Goal: Task Accomplishment & Management: Complete application form

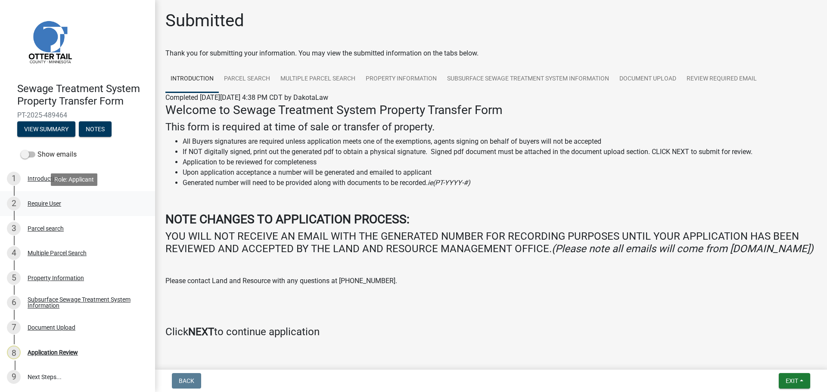
click at [45, 203] on div "Require User" at bounding box center [45, 204] width 34 height 6
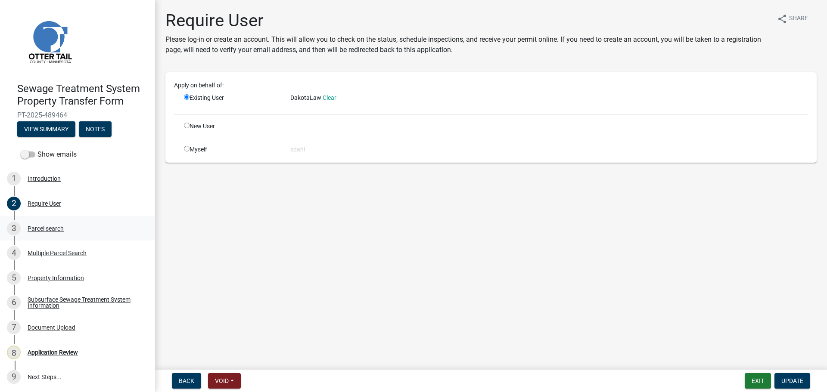
click at [45, 227] on div "Parcel search" at bounding box center [46, 229] width 36 height 6
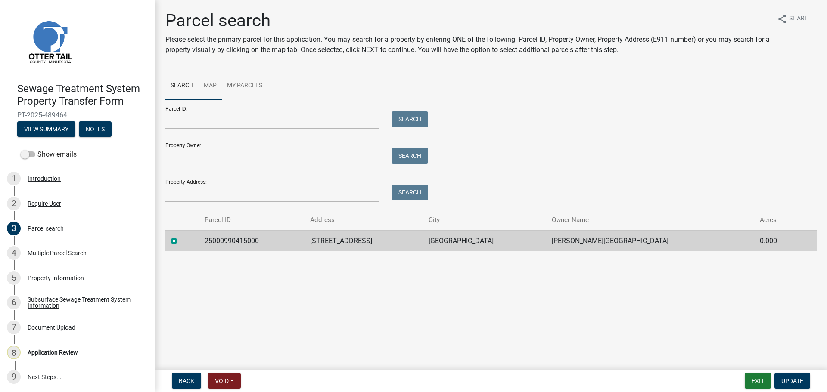
click at [210, 86] on link "Map" at bounding box center [210, 86] width 23 height 28
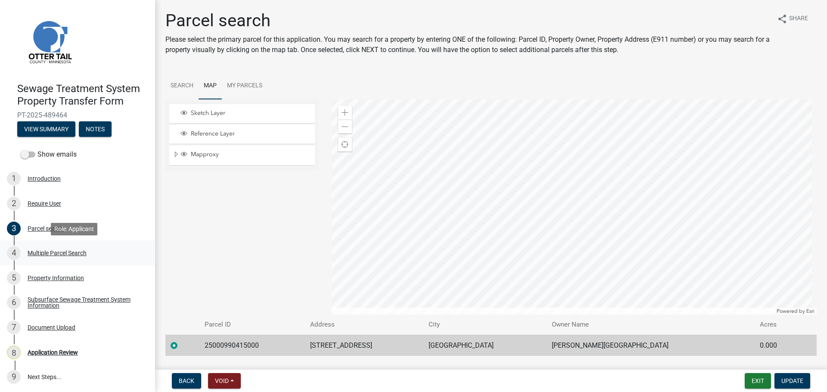
click at [57, 255] on div "Multiple Parcel Search" at bounding box center [57, 253] width 59 height 6
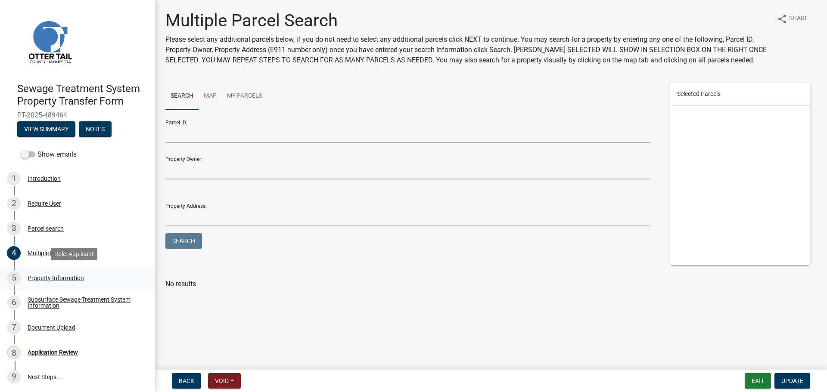
click at [58, 280] on div "Property Information" at bounding box center [56, 278] width 56 height 6
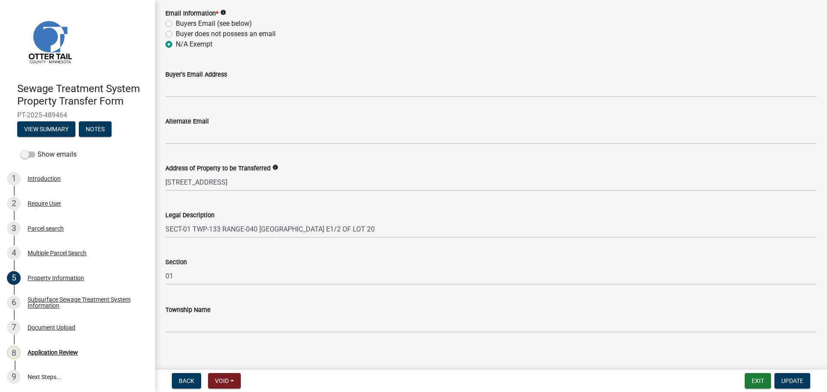
scroll to position [386, 0]
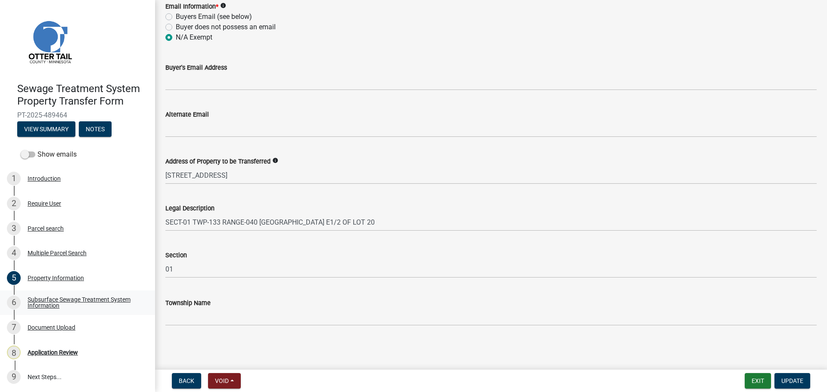
click at [47, 298] on div "Subsurface Sewage Treatment System Information" at bounding box center [85, 303] width 114 height 12
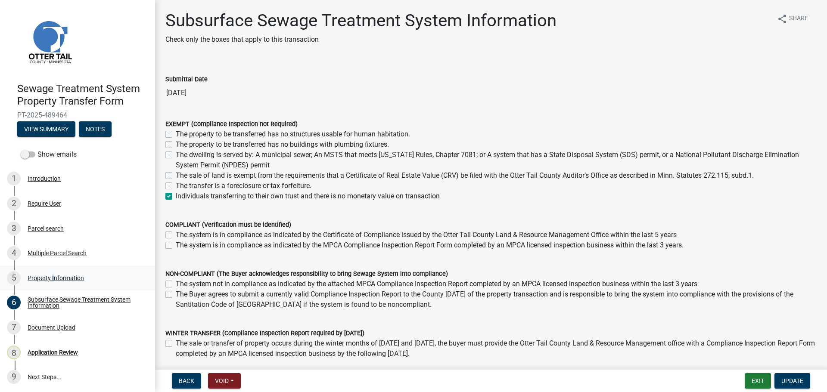
click at [51, 278] on div "Property Information" at bounding box center [56, 278] width 56 height 6
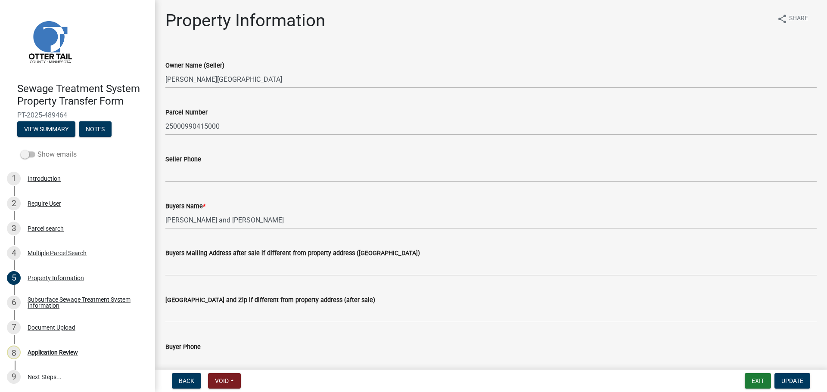
click at [37, 152] on label "Show emails" at bounding box center [49, 154] width 56 height 10
click at [37, 149] on input "Show emails" at bounding box center [37, 149] width 0 height 0
click at [52, 130] on button "View Summary" at bounding box center [46, 129] width 58 height 16
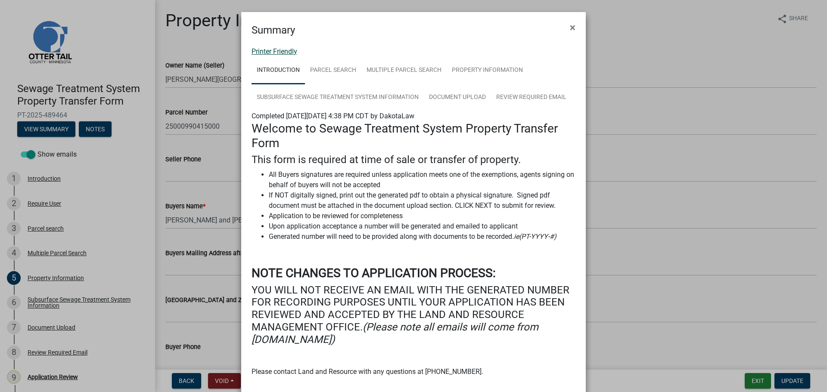
click at [266, 47] on link "Printer Friendly" at bounding box center [275, 51] width 46 height 8
click at [570, 25] on span "×" at bounding box center [573, 28] width 6 height 12
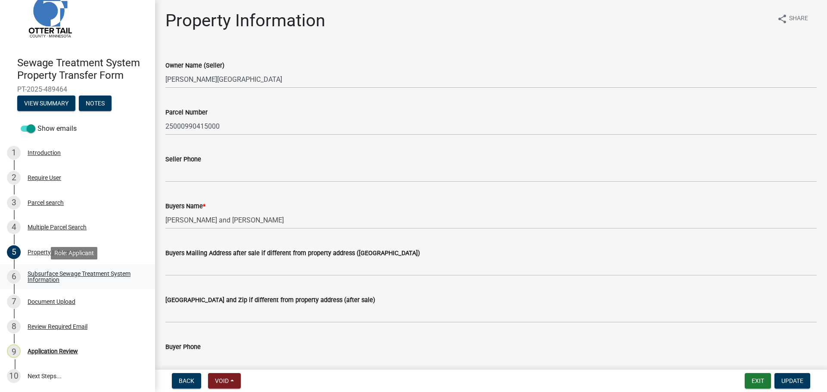
click at [48, 274] on div "Subsurface Sewage Treatment System Information" at bounding box center [85, 277] width 114 height 12
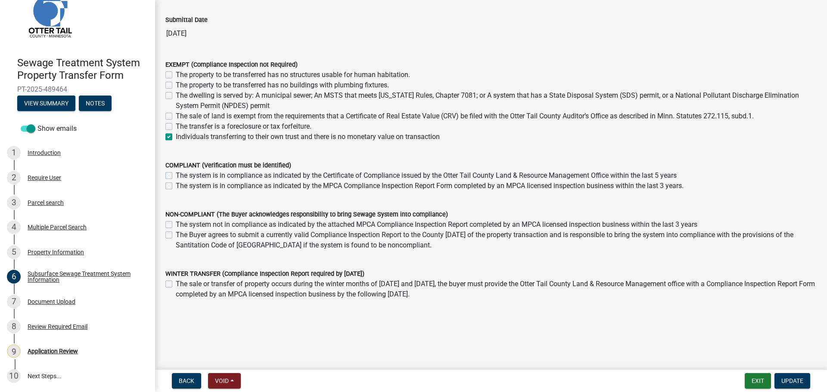
scroll to position [62, 0]
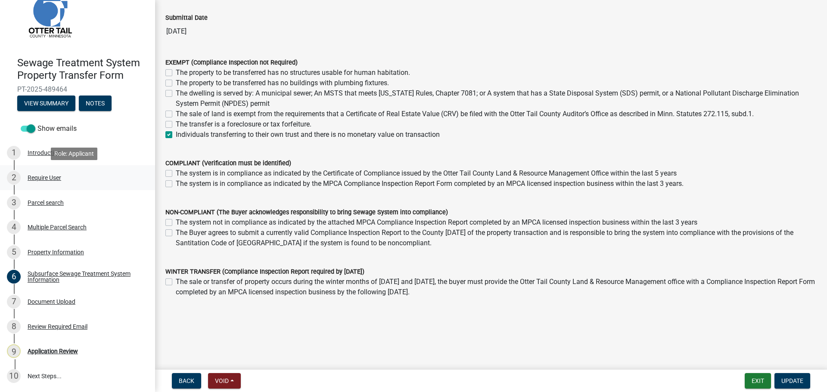
click at [43, 178] on div "Require User" at bounding box center [45, 178] width 34 height 6
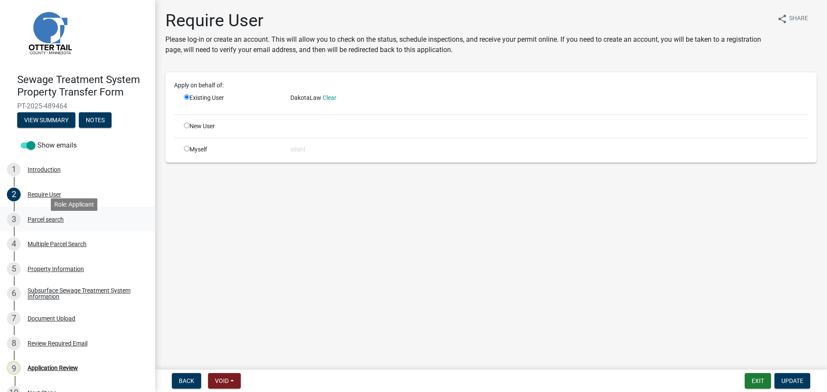
scroll to position [0, 0]
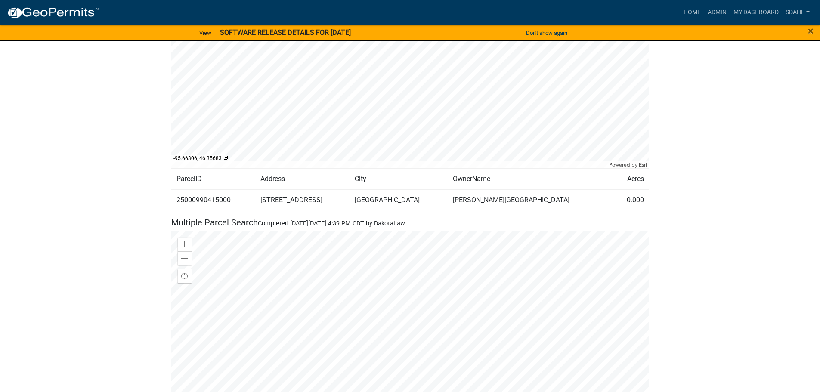
scroll to position [560, 0]
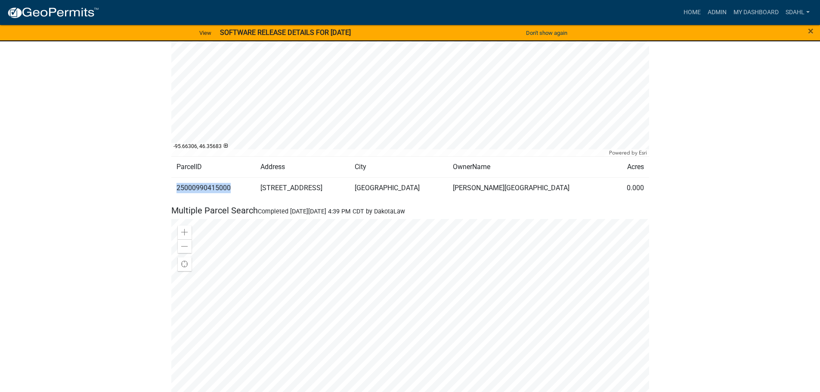
drag, startPoint x: 233, startPoint y: 186, endPoint x: 173, endPoint y: 192, distance: 60.2
click at [173, 192] on td "25000990415000" at bounding box center [213, 188] width 84 height 21
copy td "25000990415000"
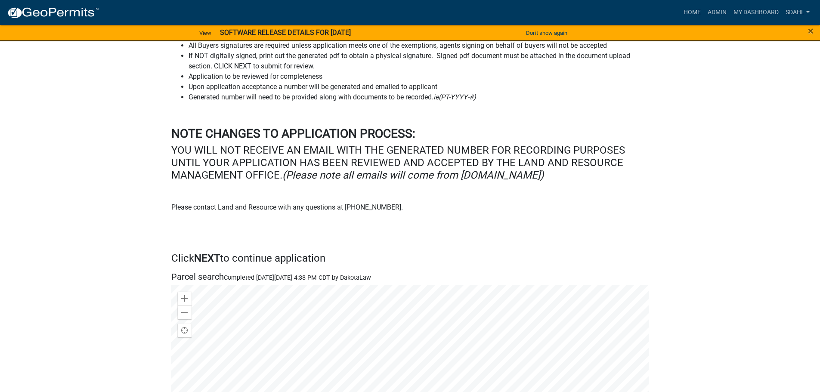
scroll to position [0, 0]
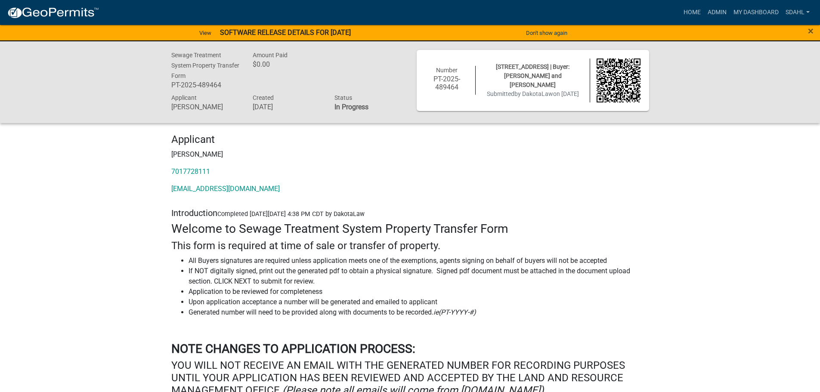
click at [218, 170] on p "7017728111" at bounding box center [410, 172] width 478 height 10
drag, startPoint x: 218, startPoint y: 170, endPoint x: 174, endPoint y: 173, distance: 43.2
click at [169, 174] on div "Applicant Karen Syrstad 7017728111 karensyrstad@northdakotalaw.net" at bounding box center [410, 168] width 491 height 68
copy link "7017728111"
click at [533, 168] on p "7017728111" at bounding box center [410, 172] width 478 height 10
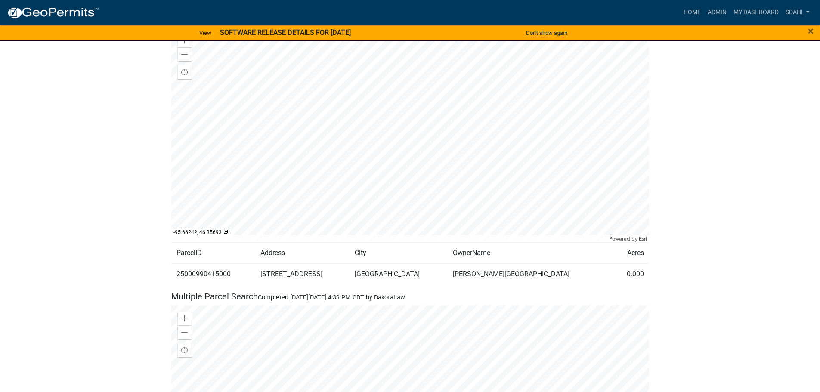
scroll to position [431, 0]
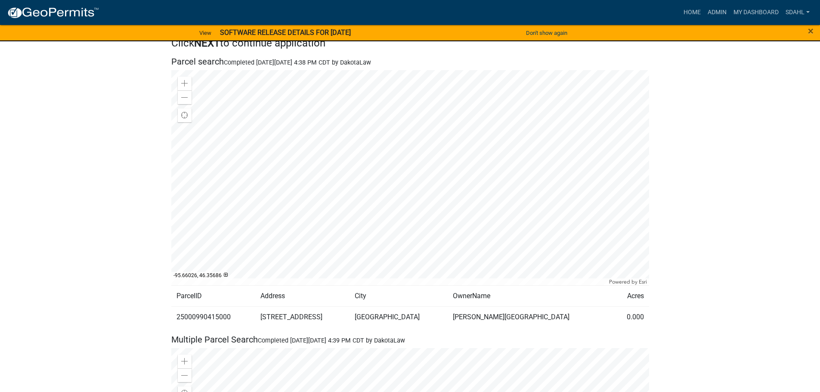
click at [216, 318] on td "25000990415000" at bounding box center [213, 317] width 84 height 21
copy td "25000990415000"
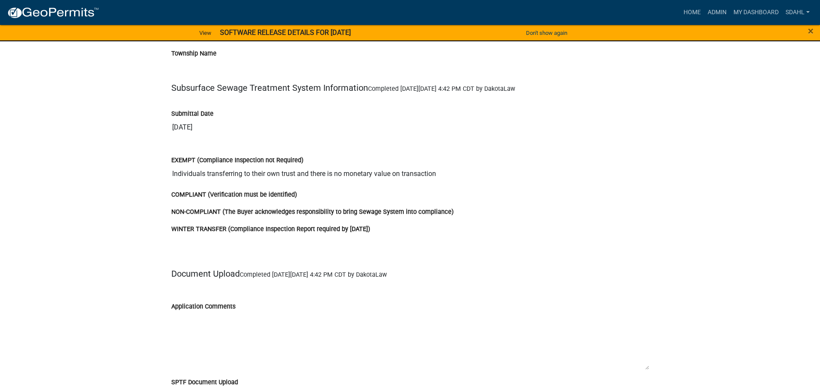
scroll to position [1594, 0]
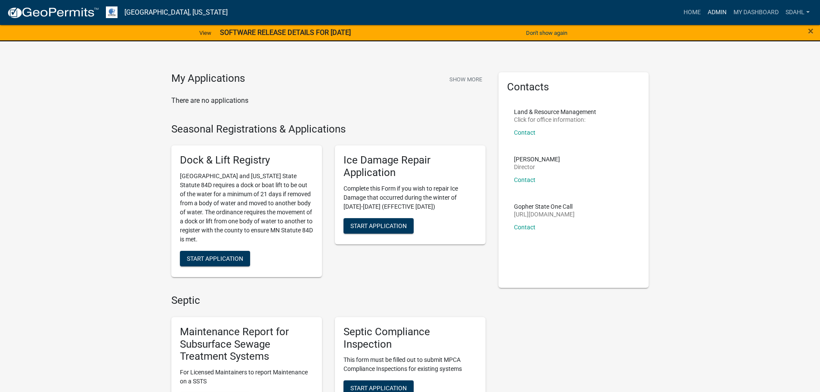
click at [718, 12] on link "Admin" at bounding box center [718, 12] width 26 height 16
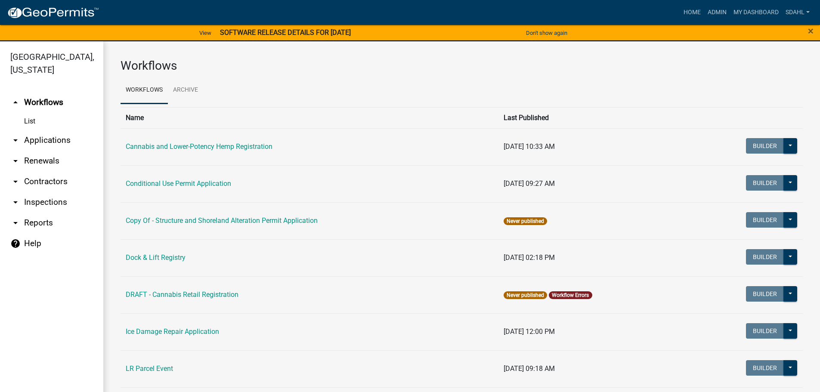
click at [50, 142] on link "arrow_drop_down Applications" at bounding box center [51, 140] width 103 height 21
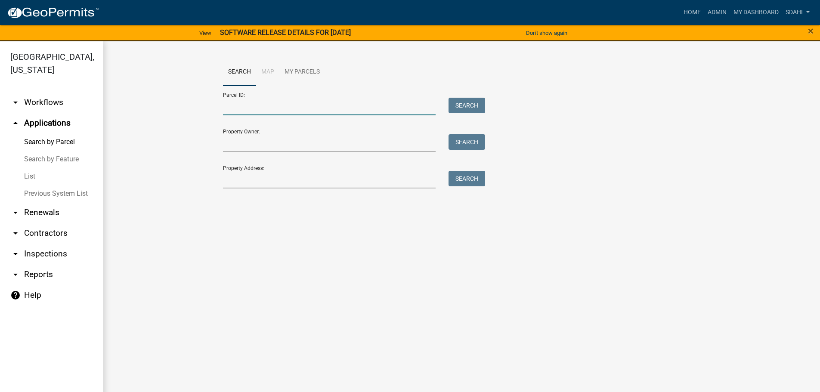
click at [255, 107] on input "Parcel ID:" at bounding box center [329, 107] width 213 height 18
paste input "25000990415000"
type input "25000990415000"
click at [472, 103] on button "Search" at bounding box center [467, 106] width 37 height 16
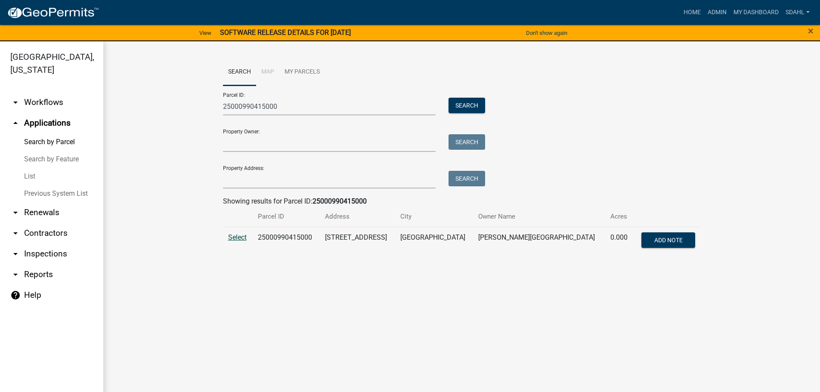
click at [235, 237] on span "Select" at bounding box center [237, 237] width 19 height 8
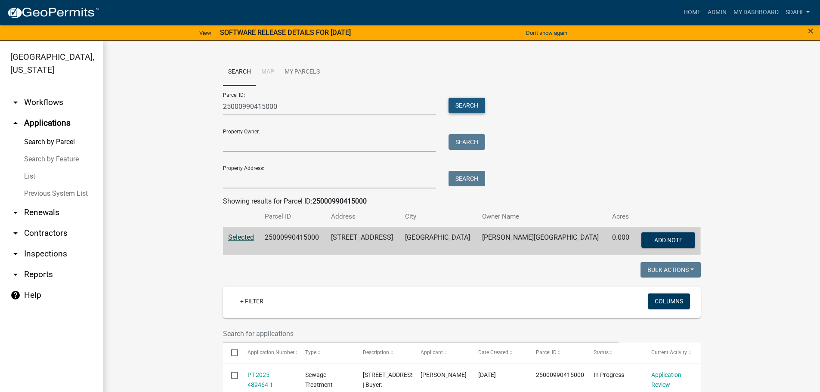
click at [466, 102] on button "Search" at bounding box center [467, 106] width 37 height 16
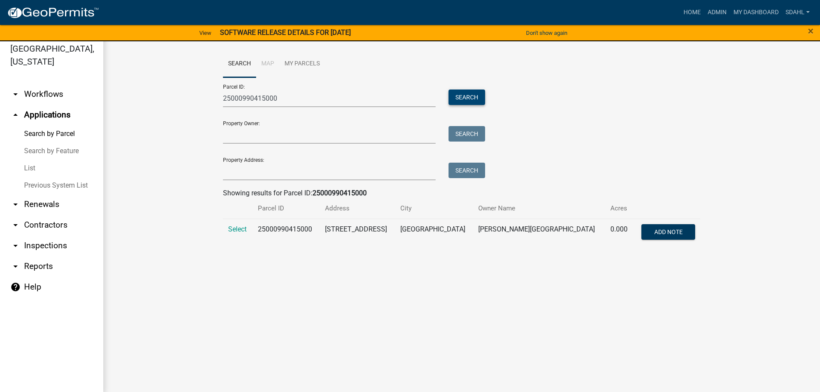
scroll to position [10, 0]
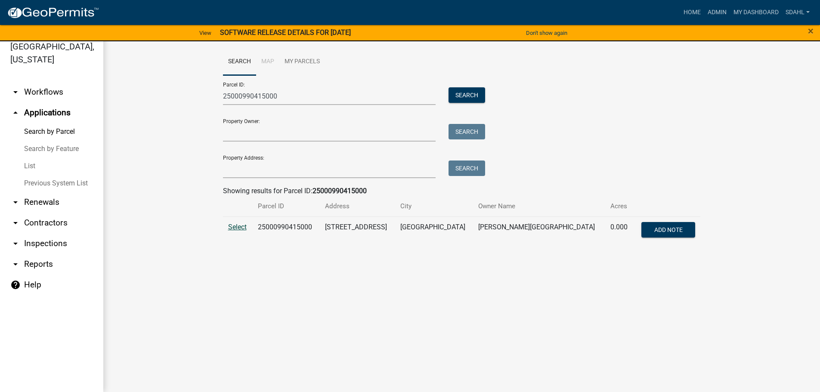
click at [237, 229] on span "Select" at bounding box center [237, 227] width 19 height 8
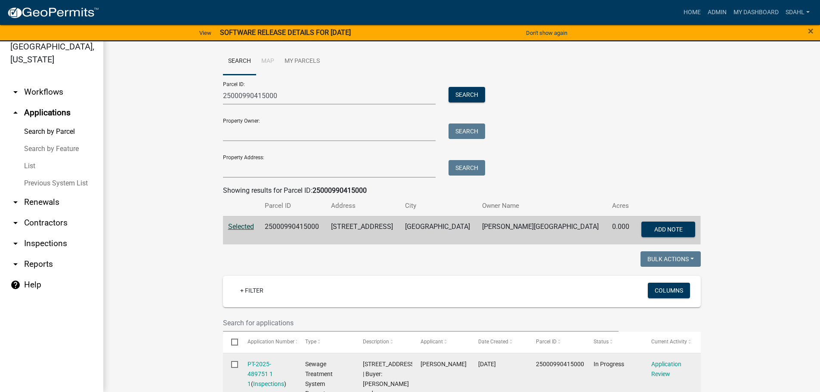
scroll to position [0, 0]
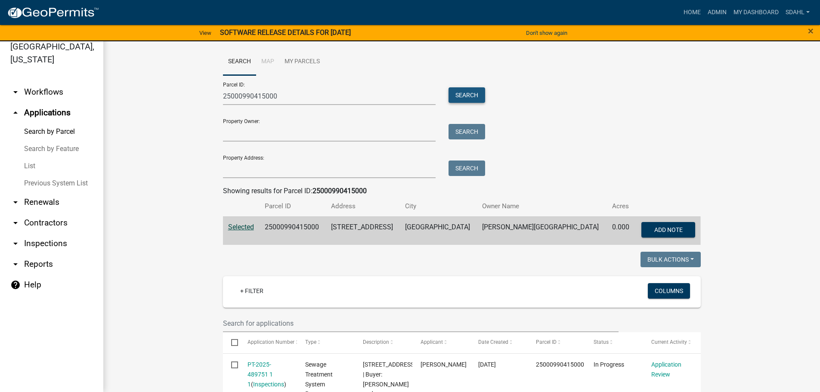
click at [459, 92] on button "Search" at bounding box center [467, 95] width 37 height 16
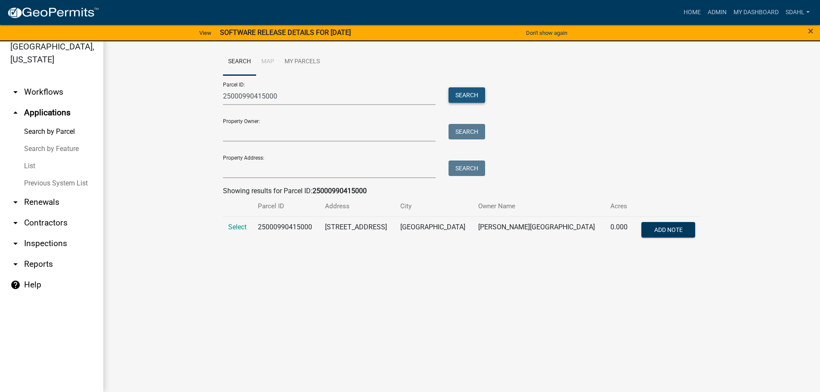
click at [466, 95] on button "Search" at bounding box center [467, 95] width 37 height 16
click at [237, 226] on span "Select" at bounding box center [237, 227] width 19 height 8
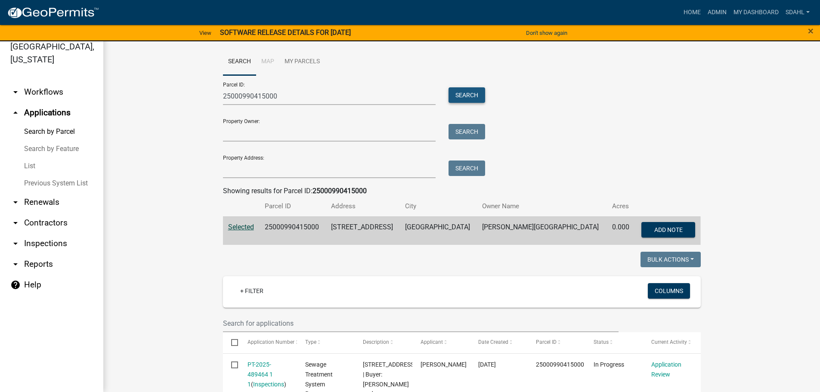
click at [464, 92] on button "Search" at bounding box center [467, 95] width 37 height 16
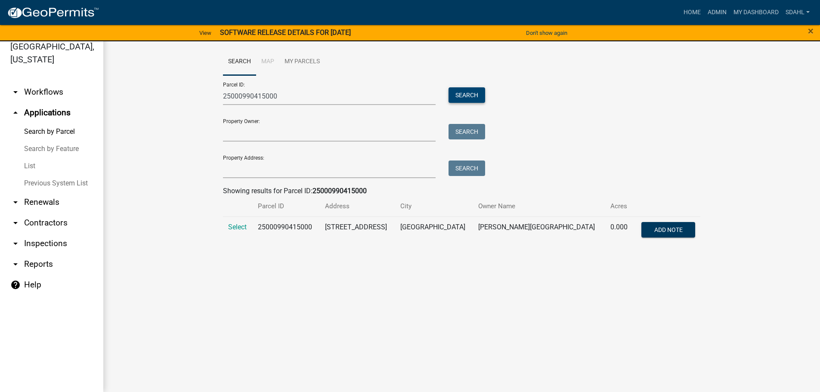
click at [464, 92] on button "Search" at bounding box center [467, 95] width 37 height 16
click at [235, 229] on span "Select" at bounding box center [237, 227] width 19 height 8
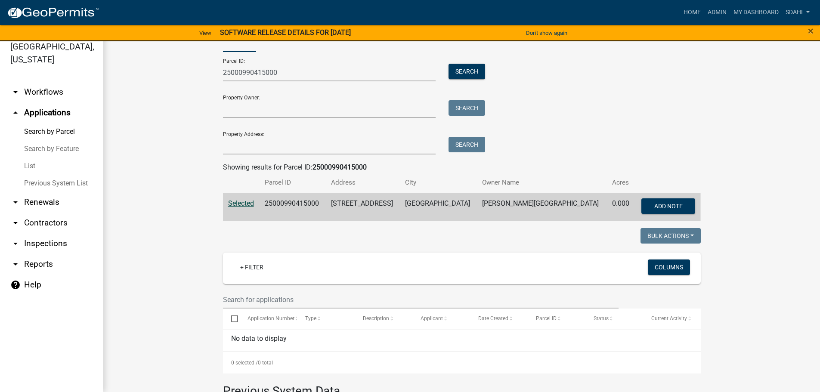
scroll to position [8, 0]
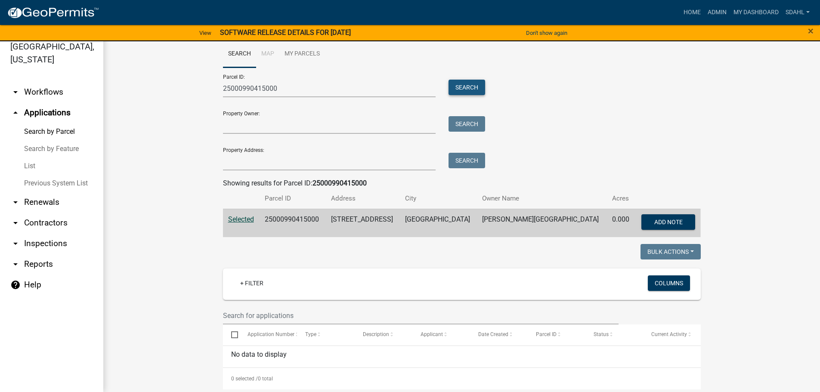
click at [459, 86] on button "Search" at bounding box center [467, 88] width 37 height 16
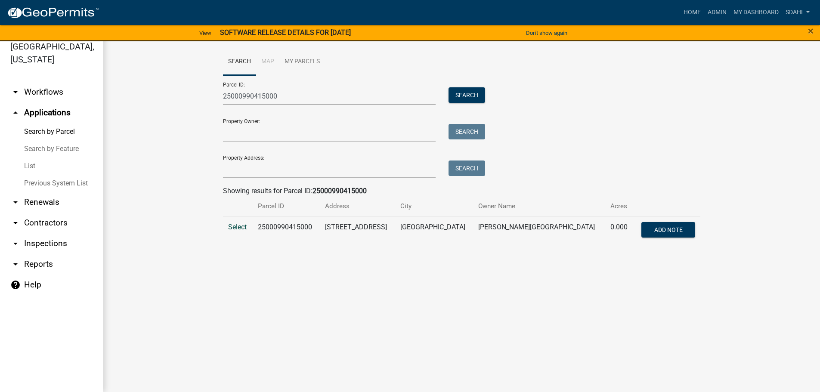
click at [236, 227] on span "Select" at bounding box center [237, 227] width 19 height 8
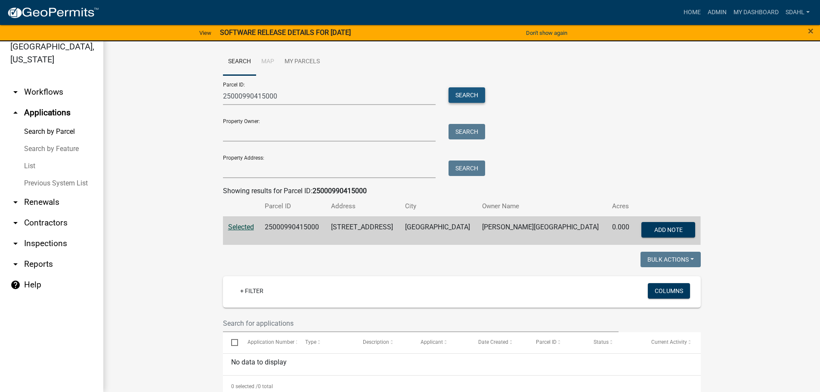
click at [463, 96] on button "Search" at bounding box center [467, 95] width 37 height 16
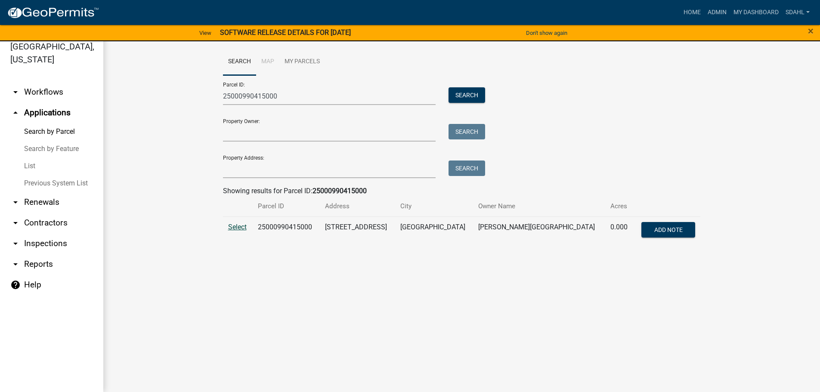
click at [238, 228] on span "Select" at bounding box center [237, 227] width 19 height 8
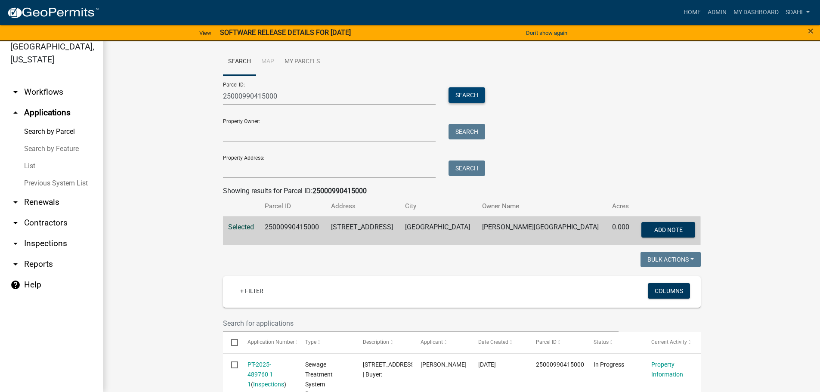
click at [465, 93] on button "Search" at bounding box center [467, 95] width 37 height 16
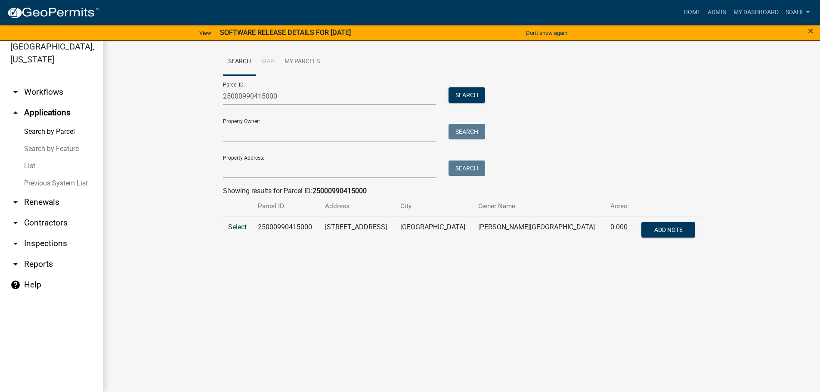
click at [240, 227] on span "Select" at bounding box center [237, 227] width 19 height 8
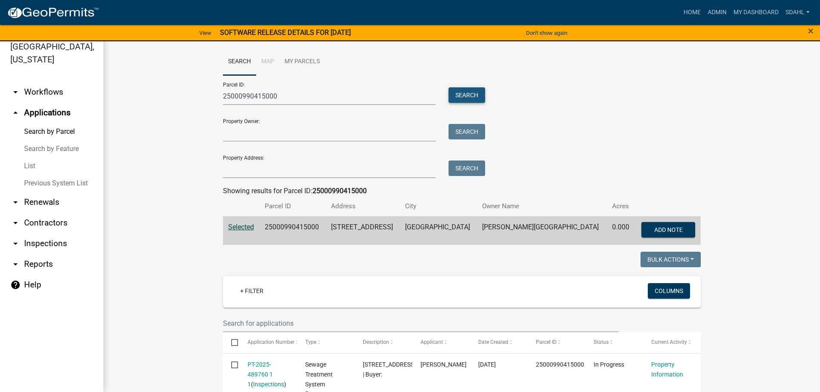
click at [468, 92] on button "Search" at bounding box center [467, 95] width 37 height 16
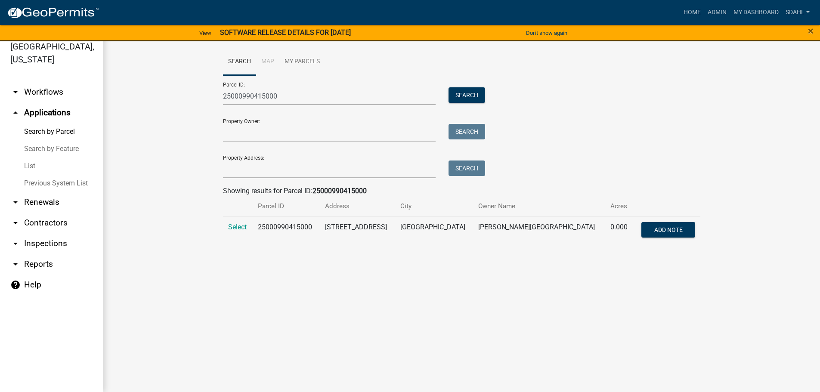
click at [248, 224] on td "Select" at bounding box center [238, 231] width 30 height 28
click at [245, 227] on span "Select" at bounding box center [237, 227] width 19 height 8
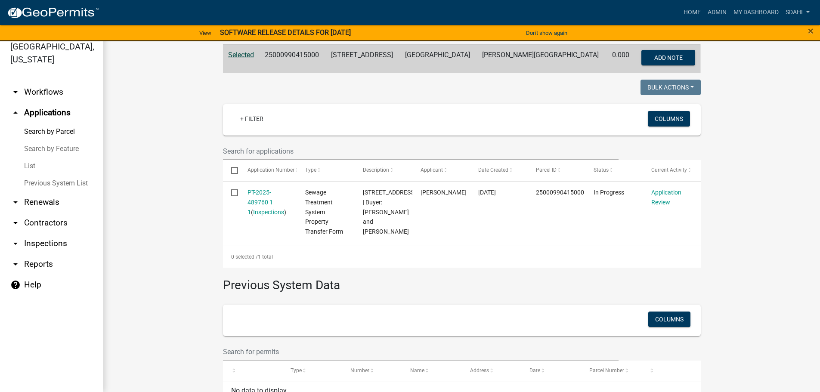
scroll to position [215, 0]
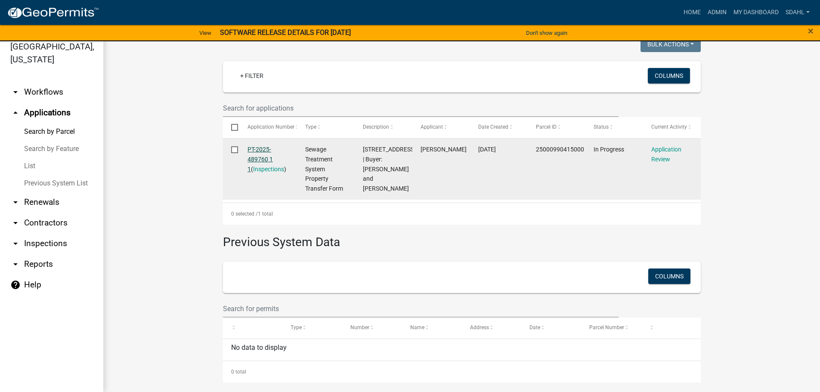
click at [262, 161] on link "PT-2025-489760 1 1" at bounding box center [260, 159] width 25 height 27
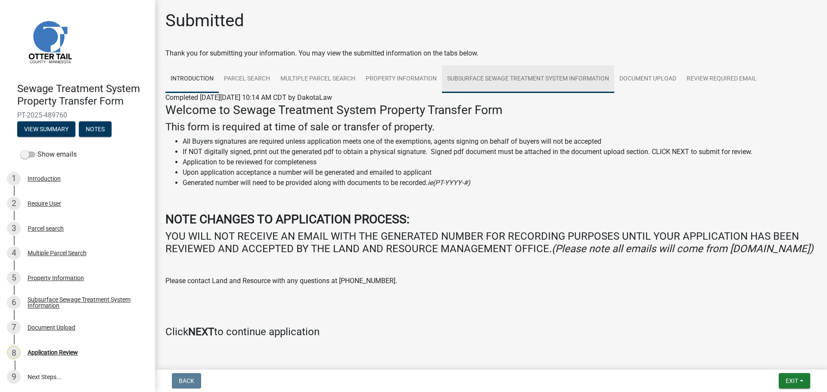
click at [483, 84] on link "Subsurface Sewage Treatment System Information" at bounding box center [528, 79] width 172 height 28
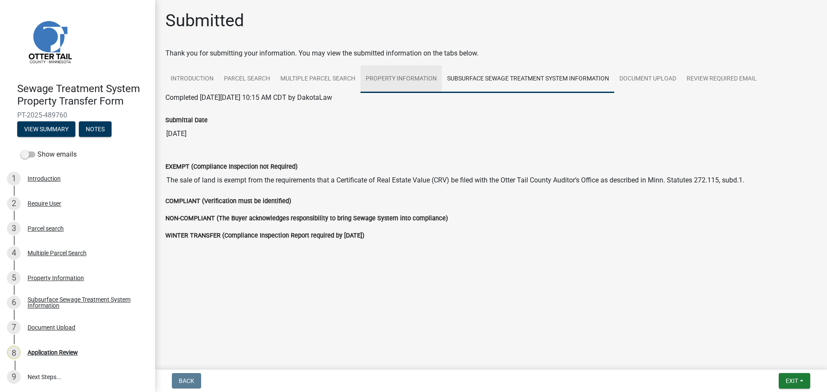
click at [411, 80] on link "Property Information" at bounding box center [400, 79] width 81 height 28
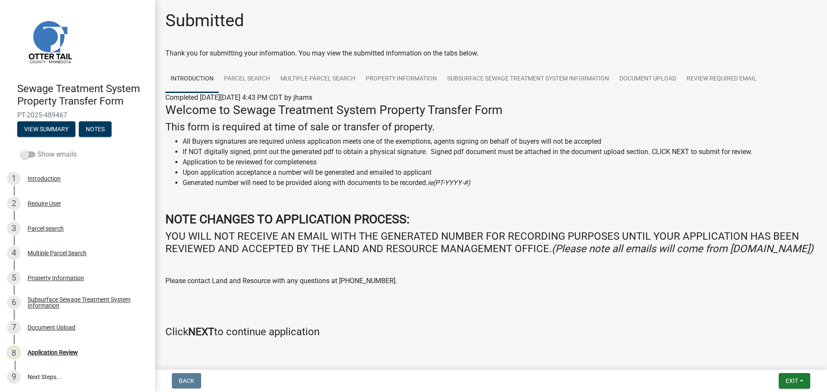
click at [31, 155] on span at bounding box center [28, 155] width 15 height 6
click at [37, 149] on input "Show emails" at bounding box center [37, 149] width 0 height 0
click at [36, 179] on div "Introduction" at bounding box center [44, 179] width 33 height 6
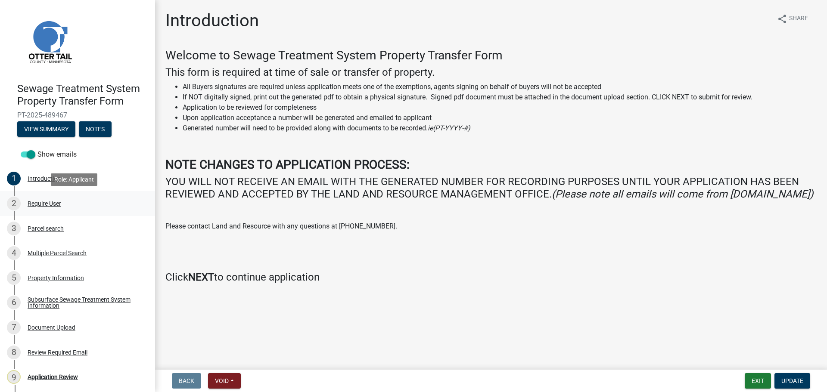
click at [47, 202] on div "Require User" at bounding box center [45, 204] width 34 height 6
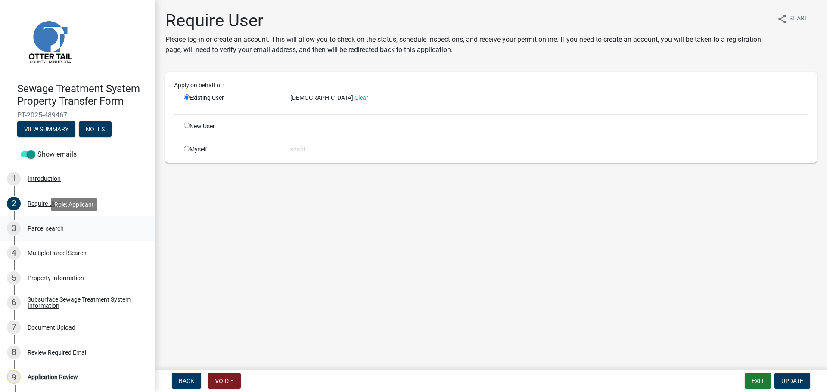
click at [46, 230] on div "Parcel search" at bounding box center [46, 229] width 36 height 6
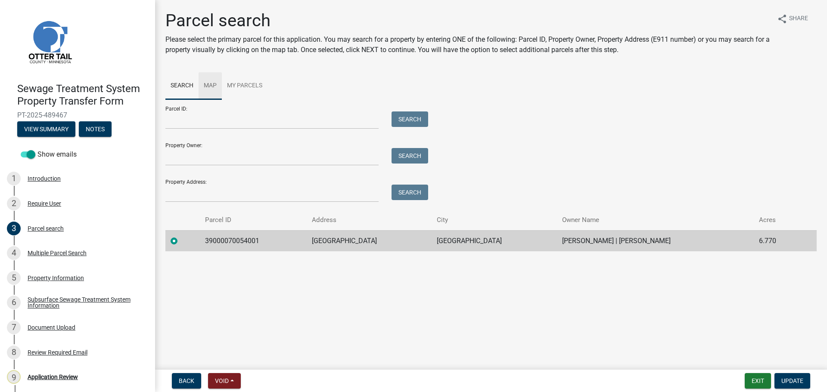
click at [210, 84] on link "Map" at bounding box center [210, 86] width 23 height 28
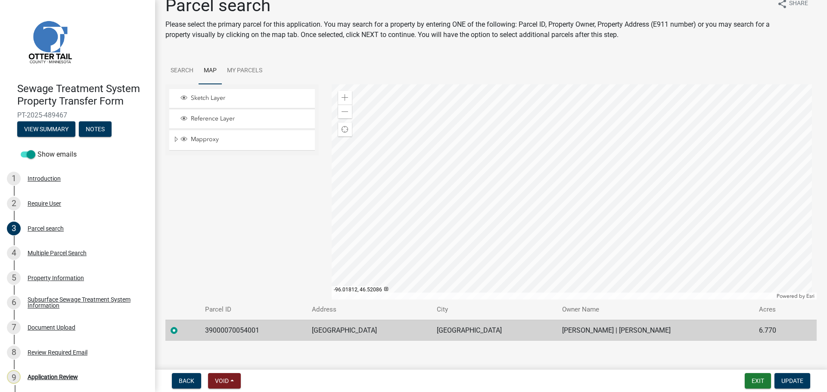
scroll to position [23, 0]
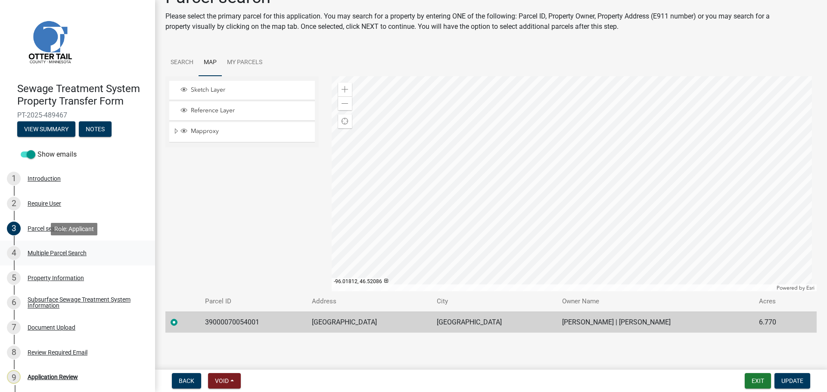
click at [50, 251] on div "Multiple Parcel Search" at bounding box center [57, 253] width 59 height 6
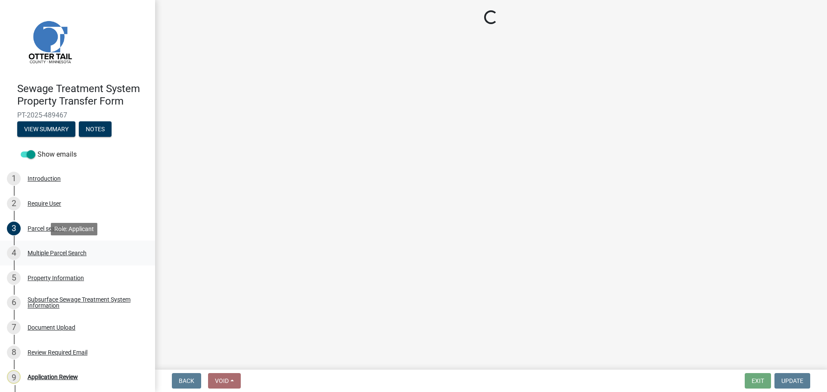
scroll to position [0, 0]
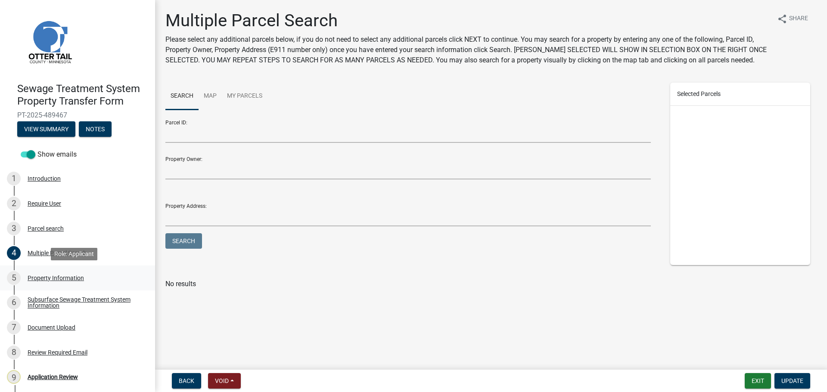
click at [45, 279] on div "Property Information" at bounding box center [56, 278] width 56 height 6
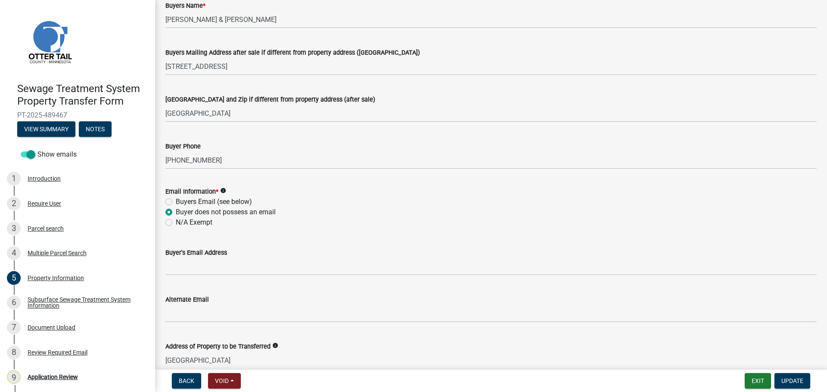
scroll to position [215, 0]
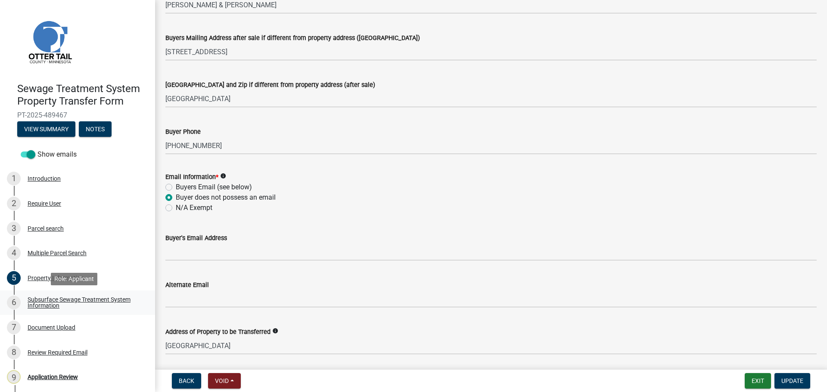
click at [44, 301] on div "Subsurface Sewage Treatment System Information" at bounding box center [85, 303] width 114 height 12
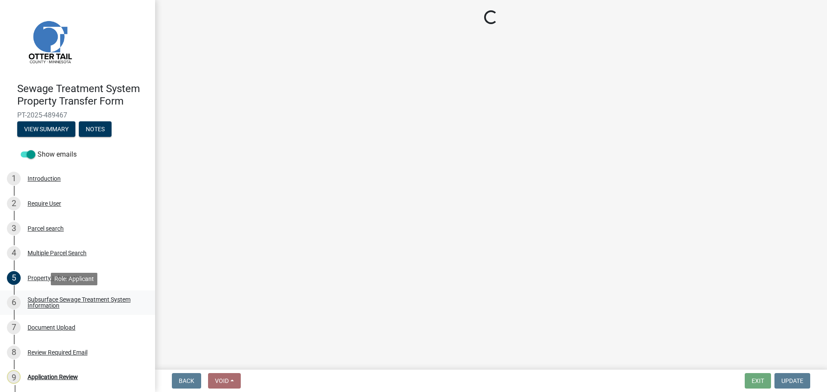
scroll to position [0, 0]
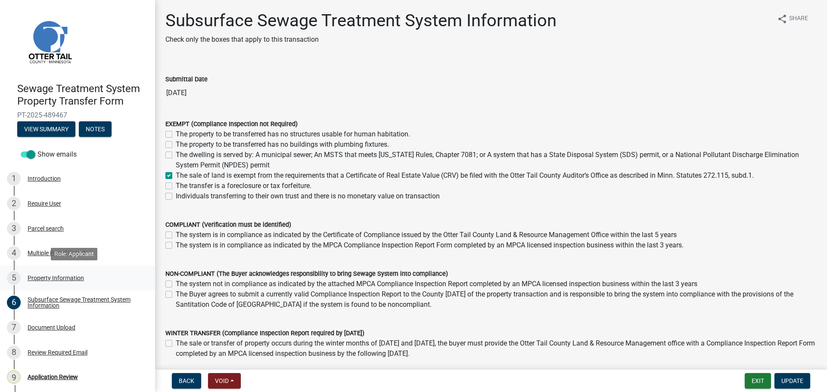
click at [45, 273] on div "5 Property Information" at bounding box center [74, 278] width 134 height 14
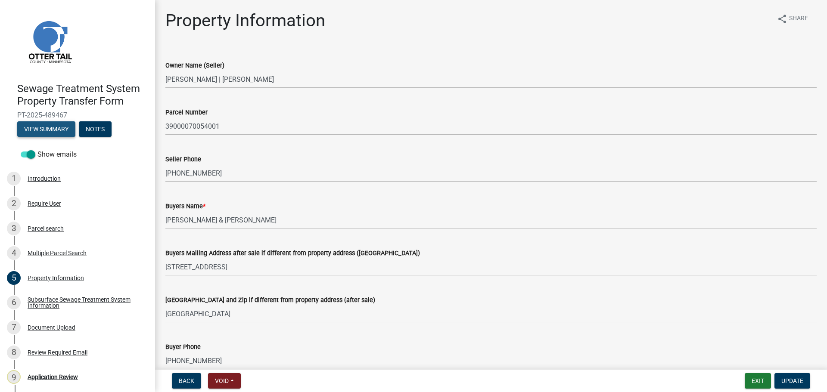
click at [55, 127] on button "View Summary" at bounding box center [46, 129] width 58 height 16
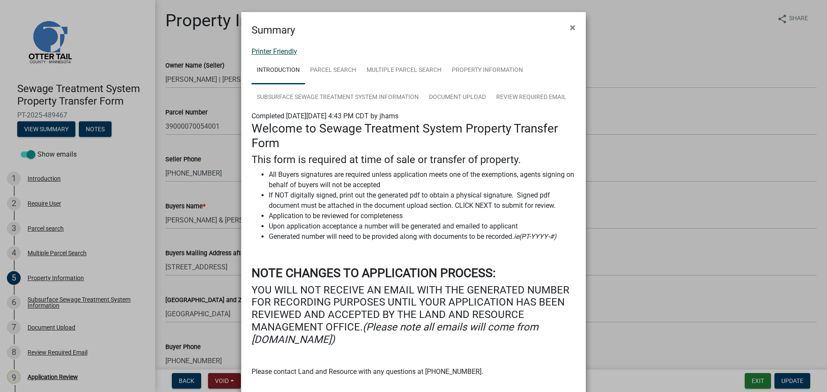
click at [287, 49] on link "Printer Friendly" at bounding box center [275, 51] width 46 height 8
click at [570, 27] on span "×" at bounding box center [573, 28] width 6 height 12
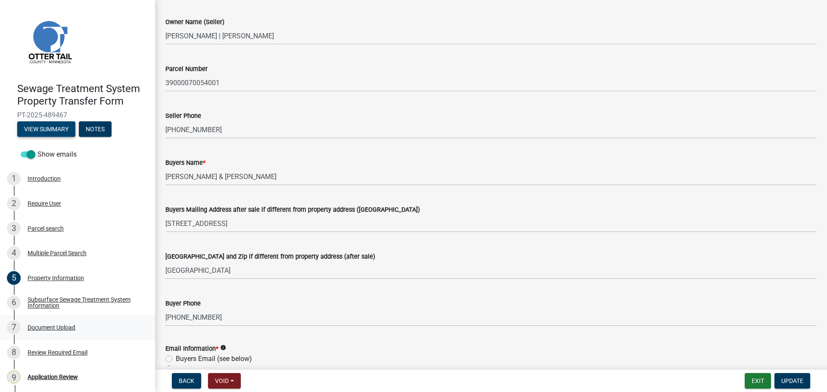
scroll to position [43, 0]
click at [44, 301] on div "Subsurface Sewage Treatment System Information" at bounding box center [85, 303] width 114 height 12
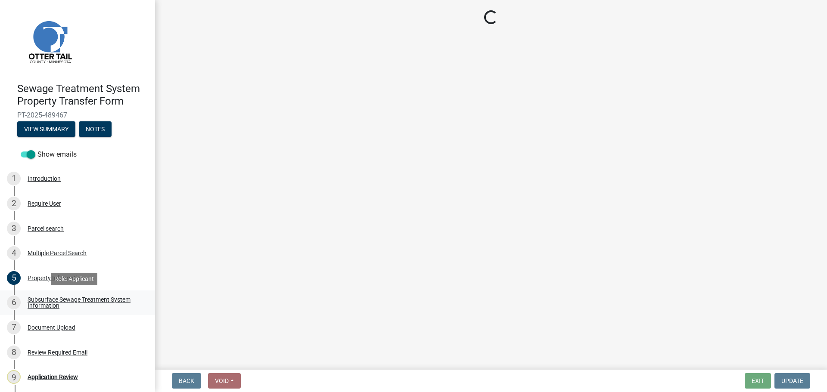
scroll to position [0, 0]
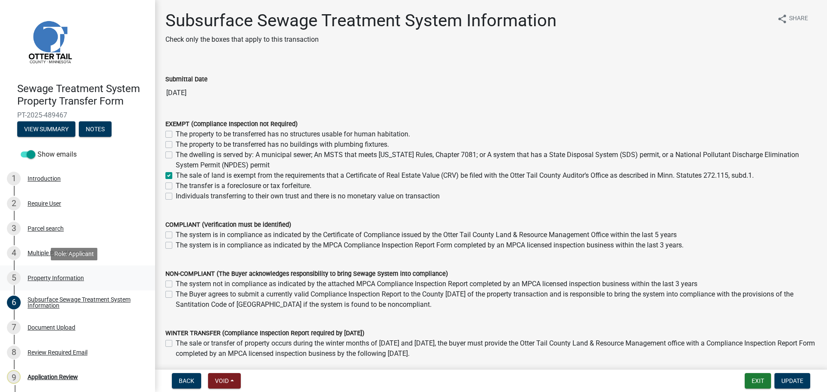
click at [54, 274] on div "5 Property Information" at bounding box center [74, 278] width 134 height 14
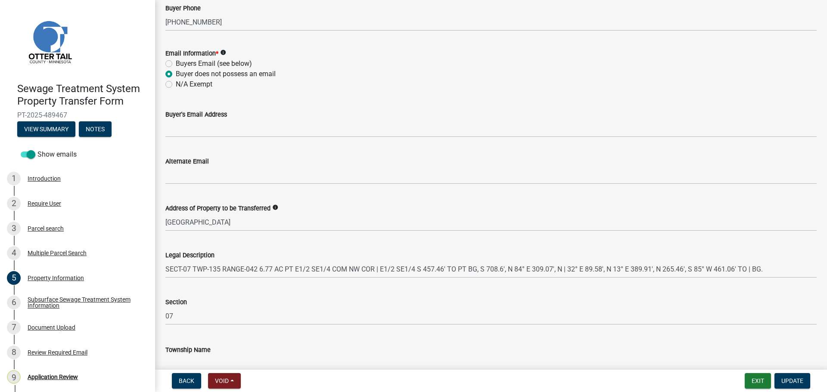
scroll to position [386, 0]
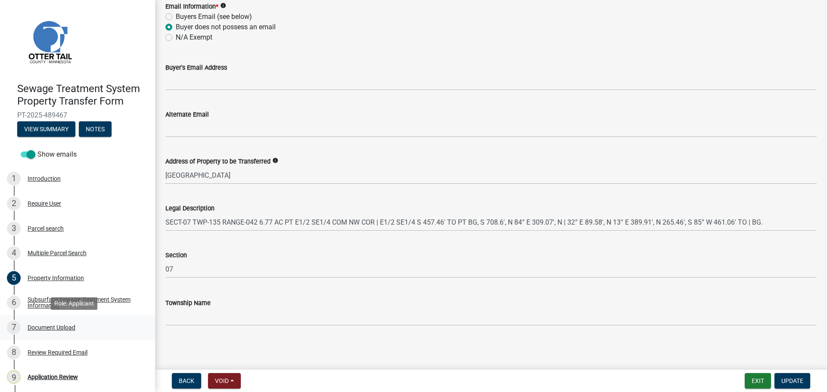
click at [52, 327] on div "Document Upload" at bounding box center [52, 328] width 48 height 6
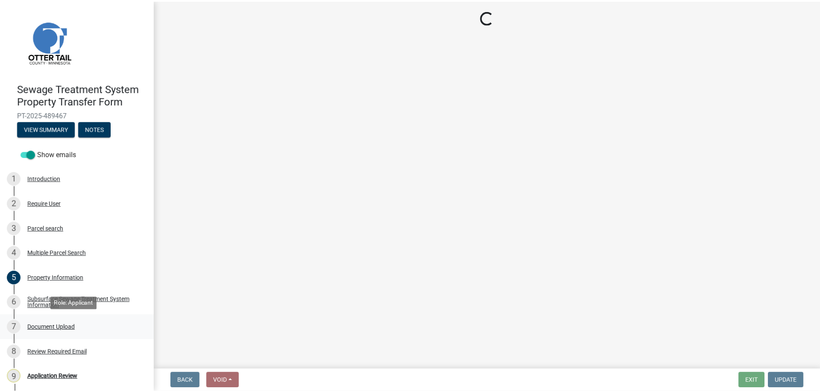
scroll to position [0, 0]
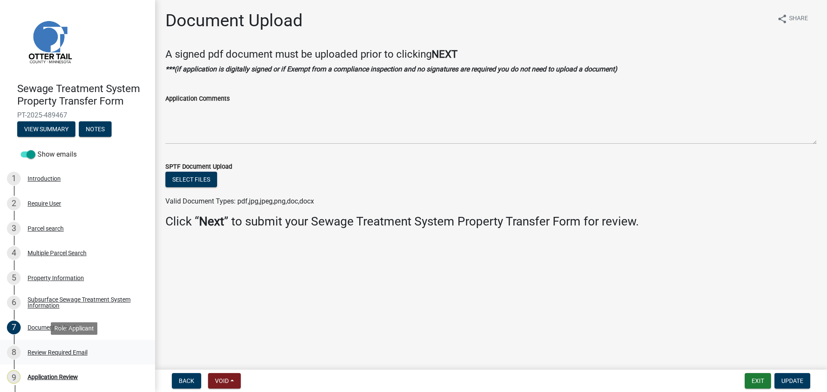
click at [42, 352] on div "Review Required Email" at bounding box center [58, 353] width 60 height 6
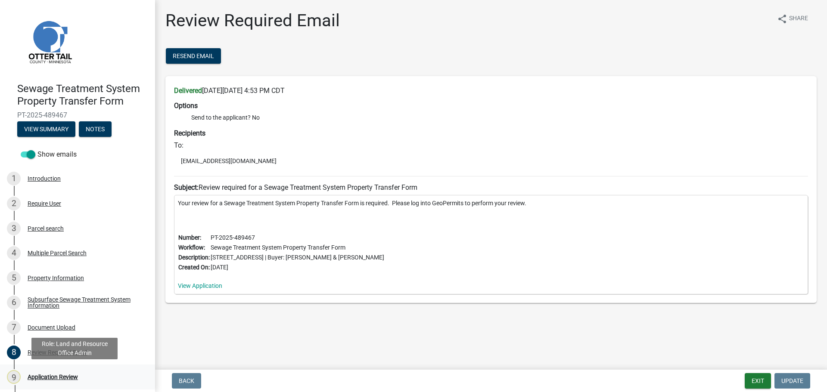
click at [50, 378] on div "Application Review" at bounding box center [53, 377] width 50 height 6
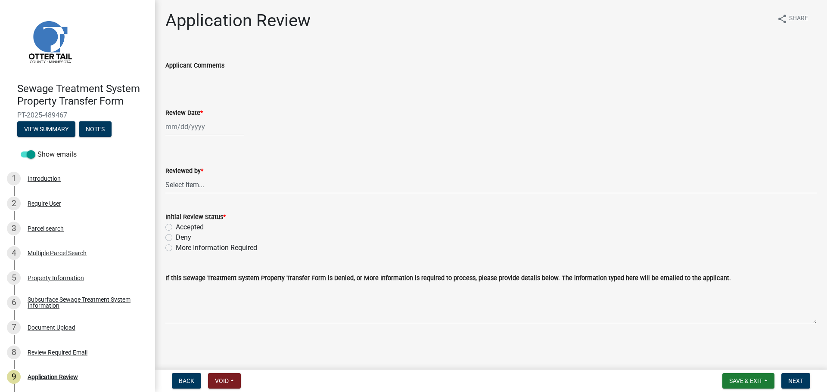
select select "10"
select select "2025"
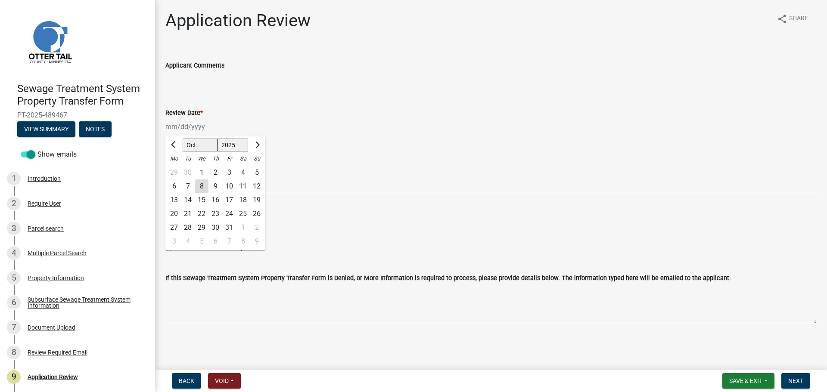
click at [188, 126] on div "Jan Feb Mar Apr May Jun Jul Aug Sep Oct Nov Dec 1525 1526 1527 1528 1529 1530 1…" at bounding box center [204, 127] width 79 height 18
click at [201, 186] on div "8" at bounding box center [202, 187] width 14 height 14
type input "[DATE]"
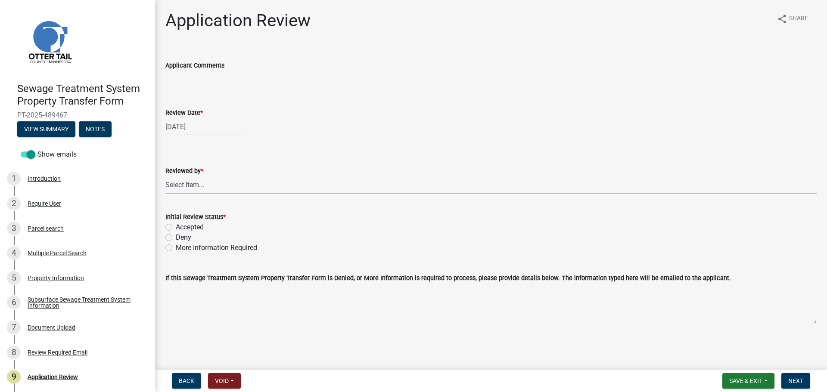
click at [201, 186] on select "Select Item... Alexis Newark Amy Busko Andrea Perales Brittany Tollefson Christ…" at bounding box center [490, 185] width 651 height 18
click at [165, 176] on select "Select Item... Alexis Newark Amy Busko Andrea Perales Brittany Tollefson Christ…" at bounding box center [490, 185] width 651 height 18
select select "67745ee8-7159-4960-80f9-a638286b467c"
click at [187, 226] on label "Accepted" at bounding box center [190, 227] width 28 height 10
click at [181, 226] on input "Accepted" at bounding box center [179, 225] width 6 height 6
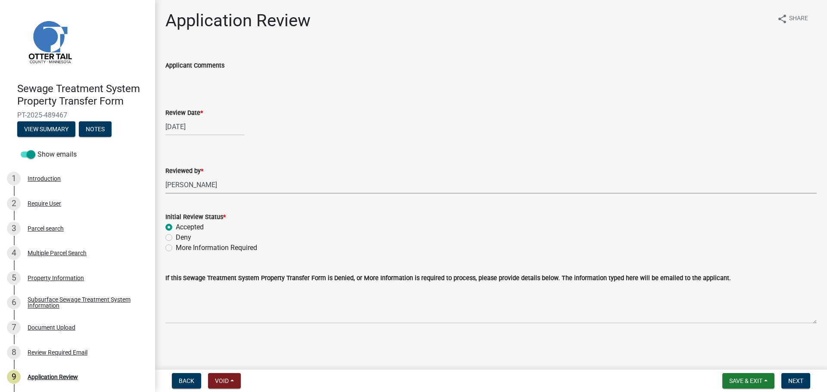
radio input "true"
drag, startPoint x: 801, startPoint y: 380, endPoint x: 787, endPoint y: 333, distance: 49.2
click at [787, 333] on wm-app "Sewage Treatment System Property Transfer Form PT-2025-489467 View Summary Note…" at bounding box center [413, 196] width 827 height 392
click at [797, 379] on span "Next" at bounding box center [795, 381] width 15 height 7
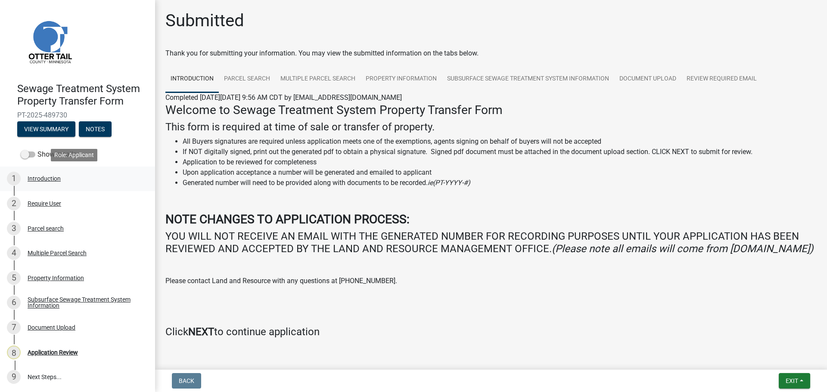
click at [40, 180] on div "Introduction" at bounding box center [44, 179] width 33 height 6
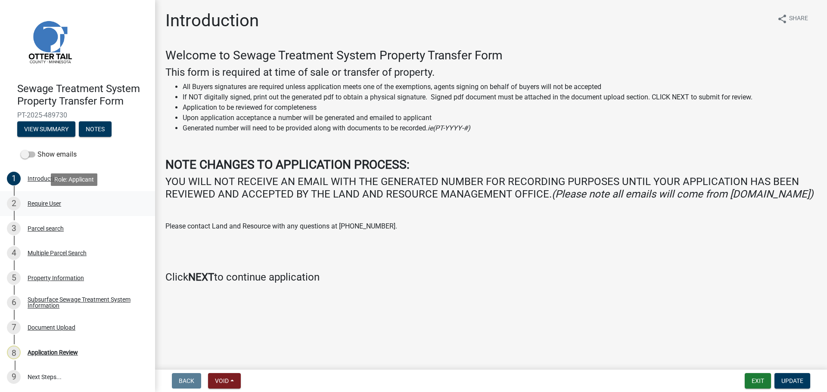
click at [45, 202] on div "Require User" at bounding box center [45, 204] width 34 height 6
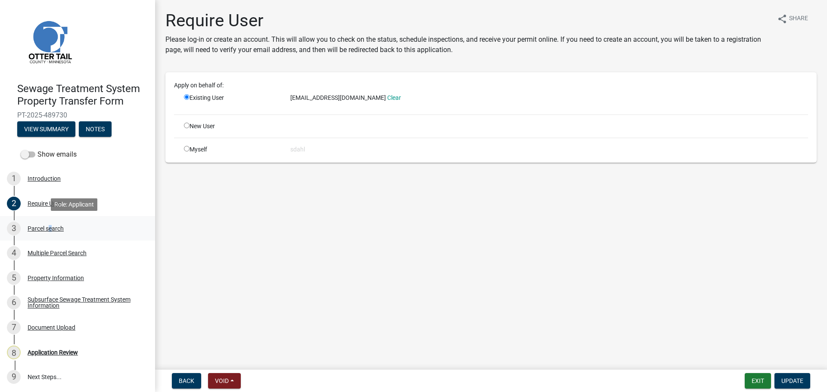
click at [47, 231] on div "Parcel search" at bounding box center [46, 229] width 36 height 6
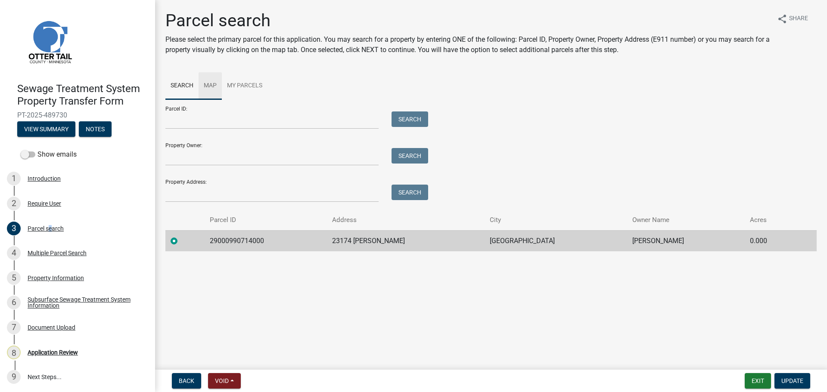
click at [204, 85] on link "Map" at bounding box center [210, 86] width 23 height 28
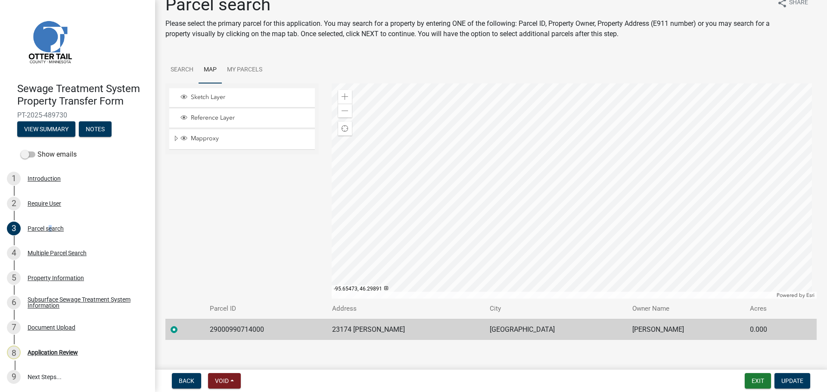
scroll to position [23, 0]
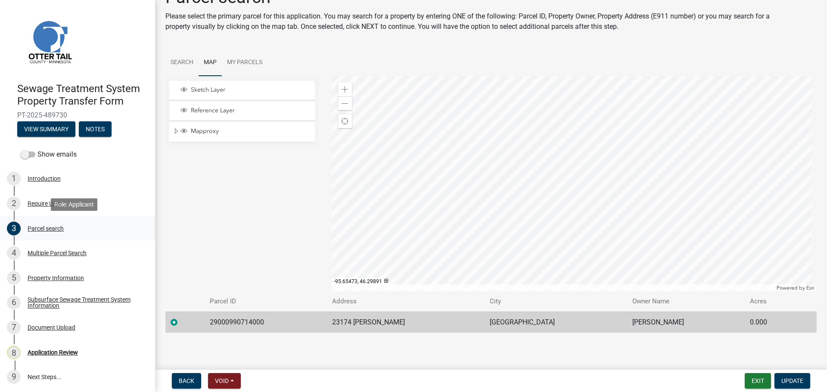
click at [96, 224] on div "3 Parcel search" at bounding box center [74, 229] width 134 height 14
click at [75, 250] on div "Multiple Parcel Search" at bounding box center [57, 253] width 59 height 6
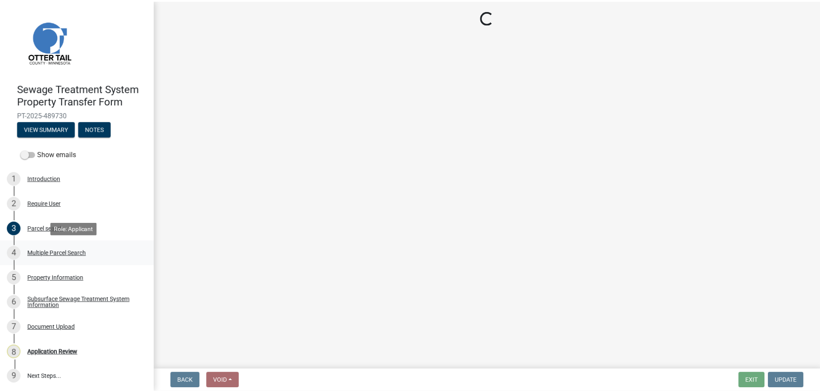
scroll to position [0, 0]
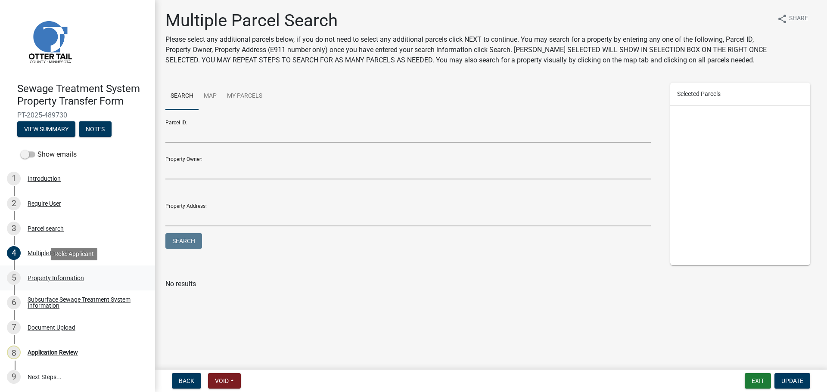
click at [56, 276] on div "Property Information" at bounding box center [56, 278] width 56 height 6
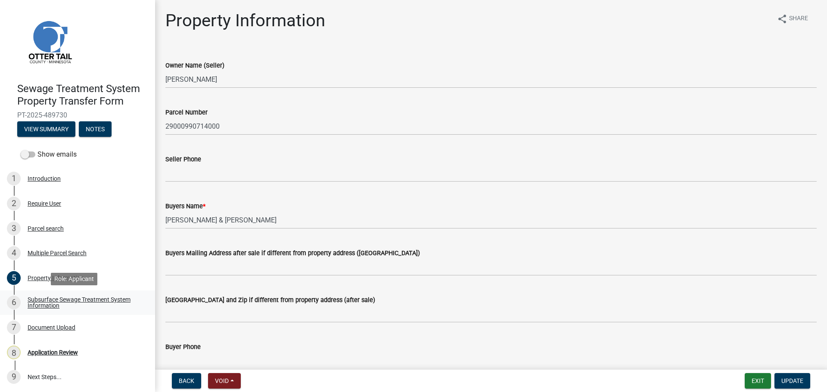
click at [44, 301] on div "Subsurface Sewage Treatment System Information" at bounding box center [85, 303] width 114 height 12
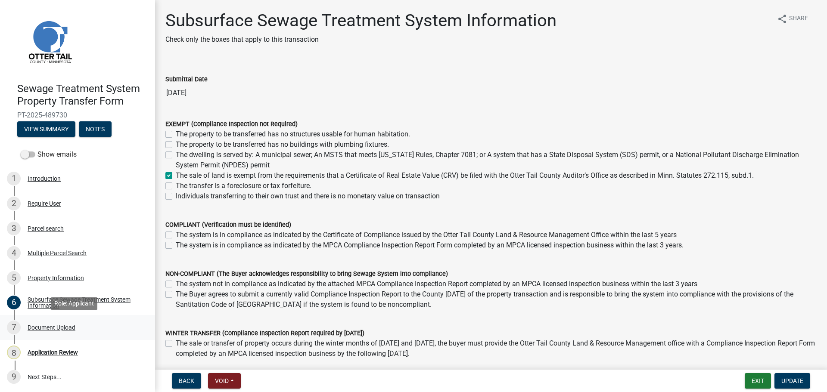
click at [47, 326] on div "Document Upload" at bounding box center [52, 328] width 48 height 6
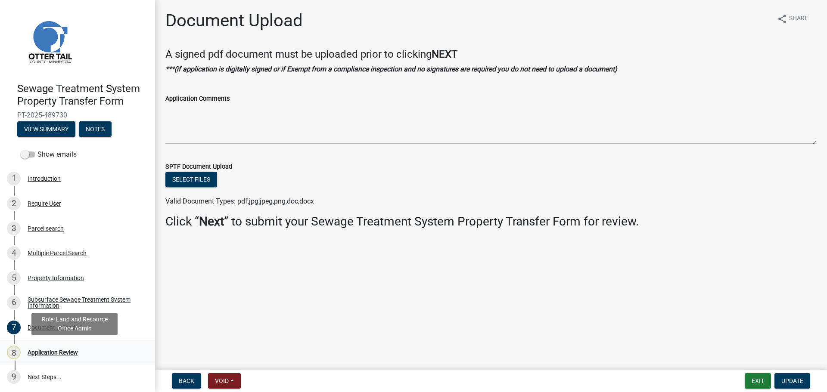
click at [38, 351] on div "Application Review" at bounding box center [53, 353] width 50 height 6
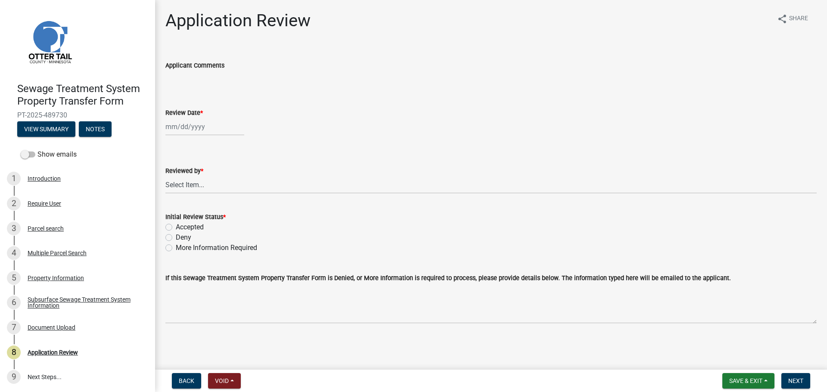
click at [179, 128] on div at bounding box center [204, 127] width 79 height 18
select select "10"
select select "2025"
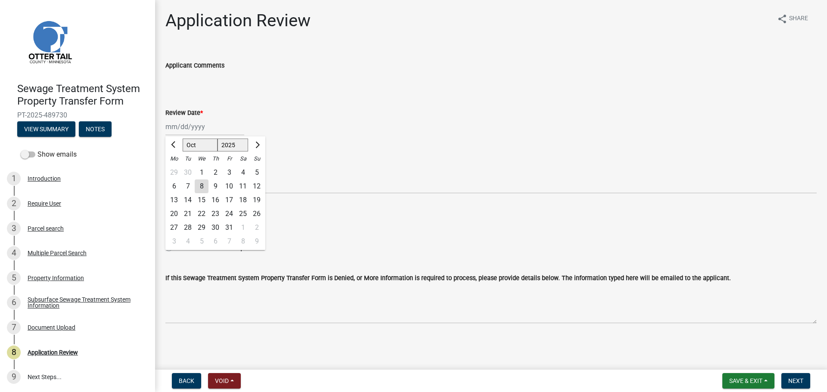
click at [201, 182] on div "8" at bounding box center [202, 187] width 14 height 14
type input "[DATE]"
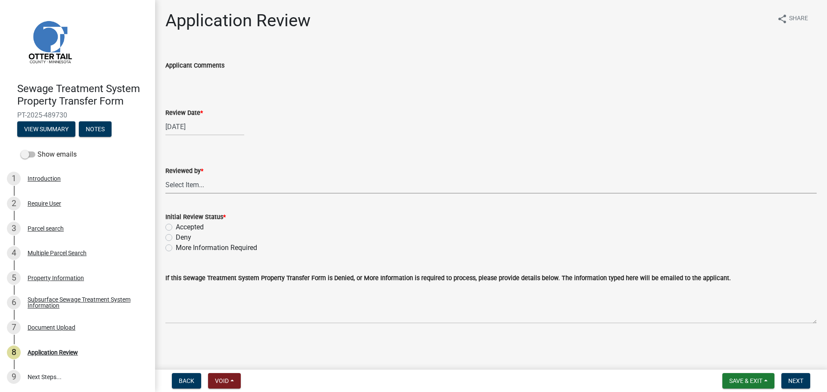
click at [199, 182] on select "Select Item... [PERSON_NAME] [PERSON_NAME] [PERSON_NAME] [PERSON_NAME] [PERSON_…" at bounding box center [490, 185] width 651 height 18
click at [165, 176] on select "Select Item... [PERSON_NAME] [PERSON_NAME] [PERSON_NAME] [PERSON_NAME] [PERSON_…" at bounding box center [490, 185] width 651 height 18
select select "67745ee8-7159-4960-80f9-a638286b467c"
click at [188, 225] on label "Accepted" at bounding box center [190, 227] width 28 height 10
click at [181, 225] on input "Accepted" at bounding box center [179, 225] width 6 height 6
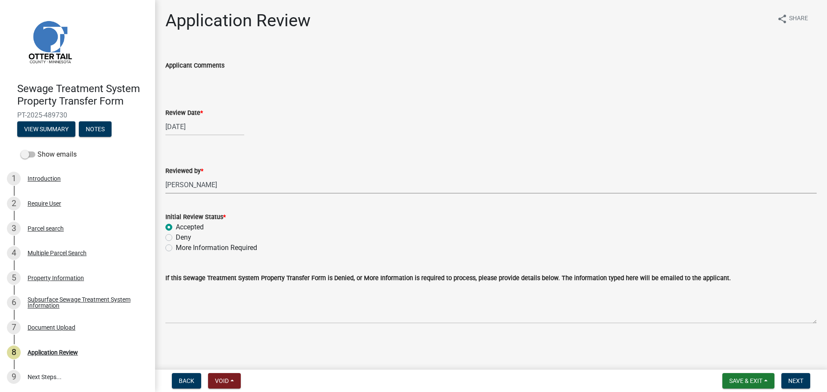
radio input "true"
click at [801, 381] on span "Next" at bounding box center [795, 381] width 15 height 7
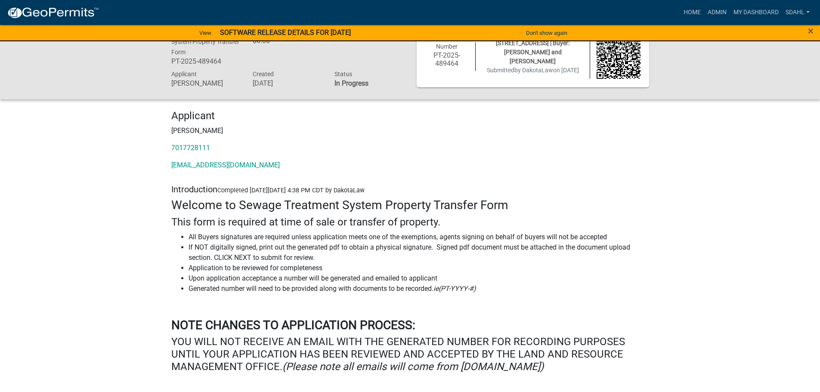
scroll to position [43, 0]
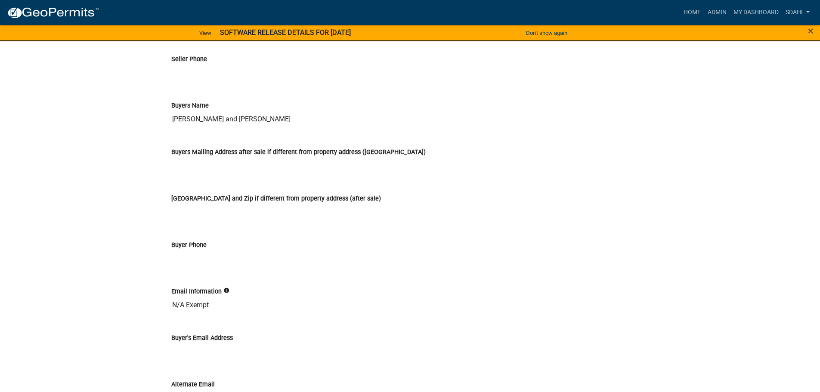
scroll to position [1064, 0]
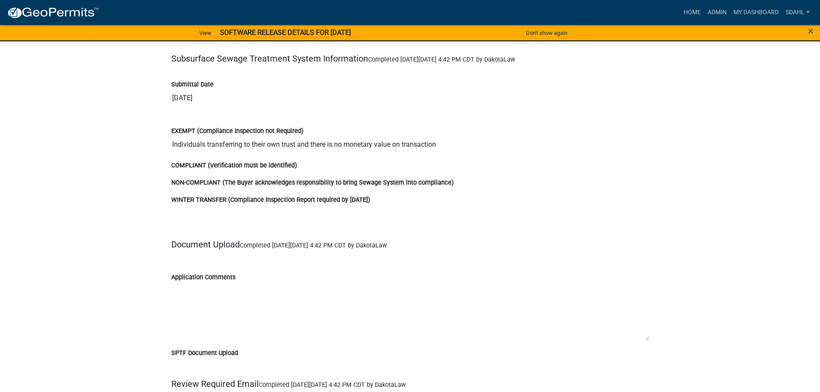
scroll to position [1809, 0]
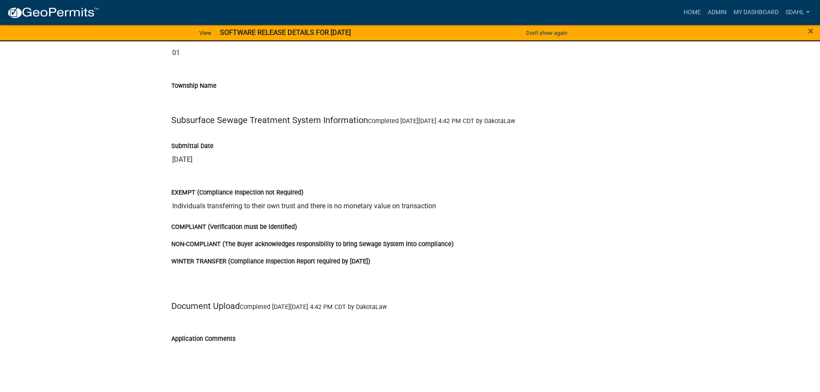
scroll to position [1637, 0]
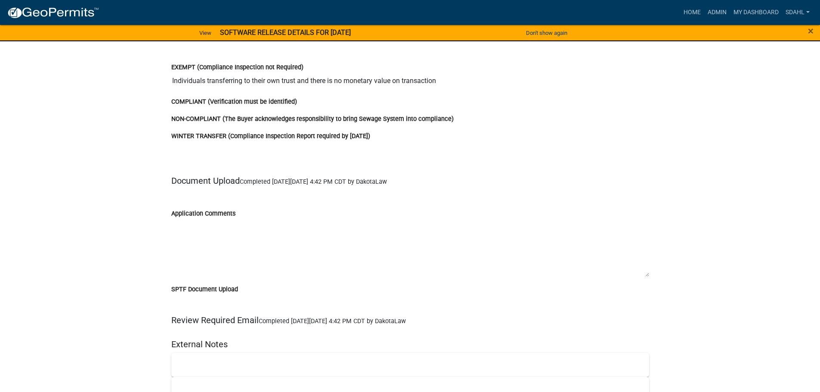
scroll to position [1637, 0]
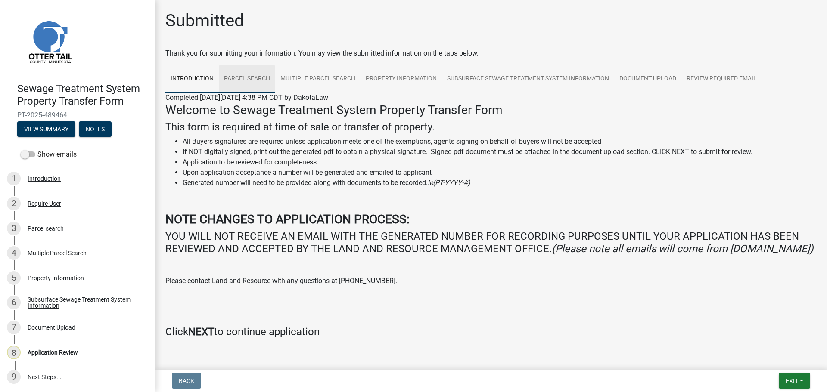
click at [233, 79] on link "Parcel search" at bounding box center [247, 79] width 56 height 28
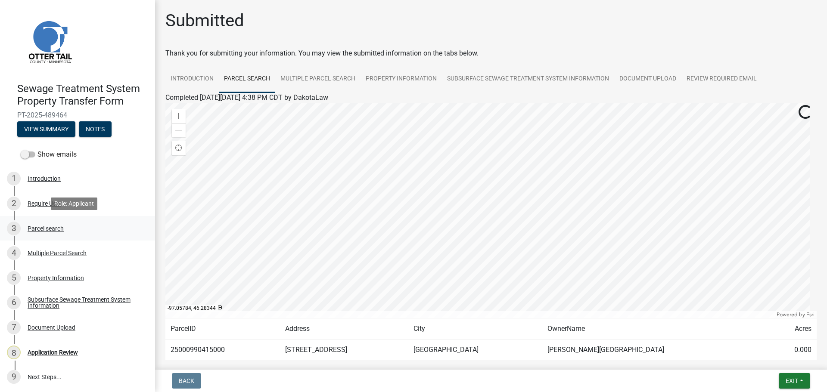
scroll to position [1, 0]
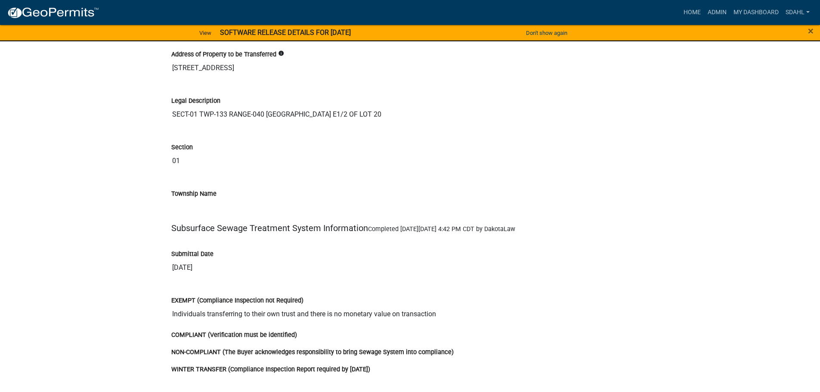
scroll to position [1594, 0]
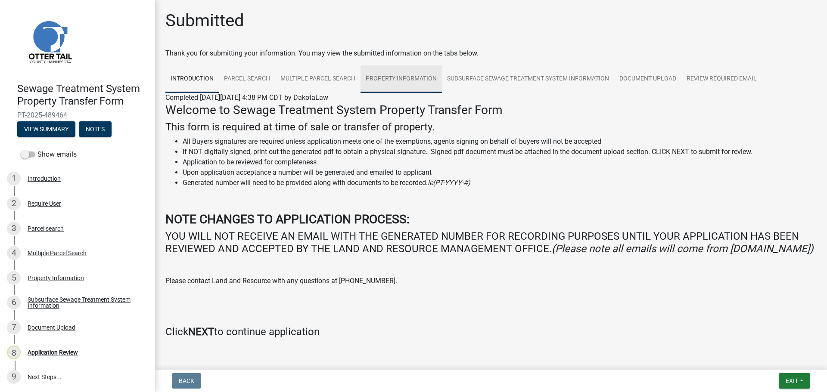
click at [413, 81] on link "Property Information" at bounding box center [400, 79] width 81 height 28
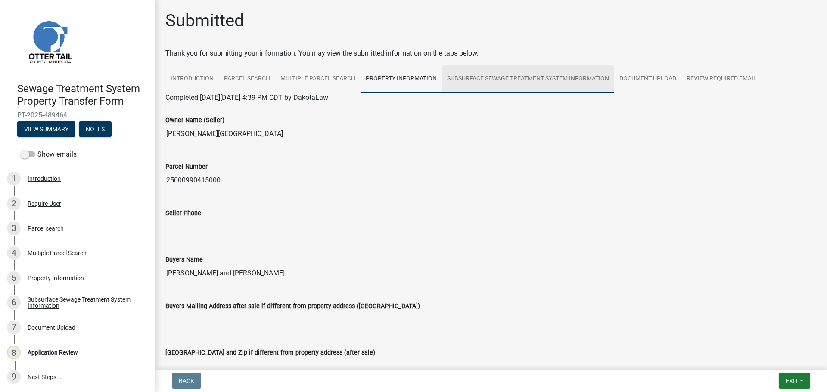
click at [474, 81] on link "Subsurface Sewage Treatment System Information" at bounding box center [528, 79] width 172 height 28
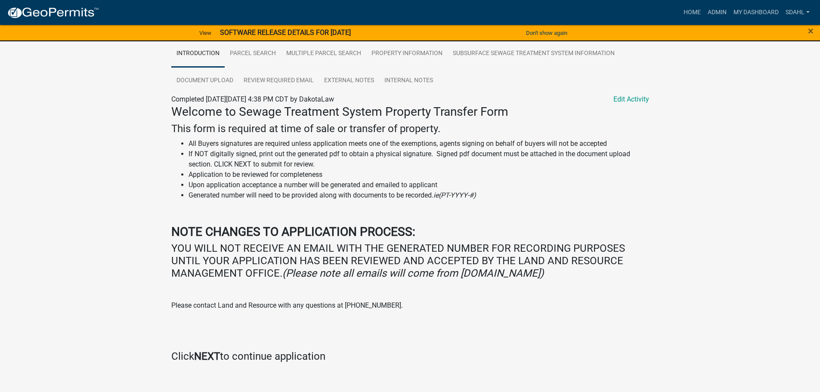
scroll to position [172, 0]
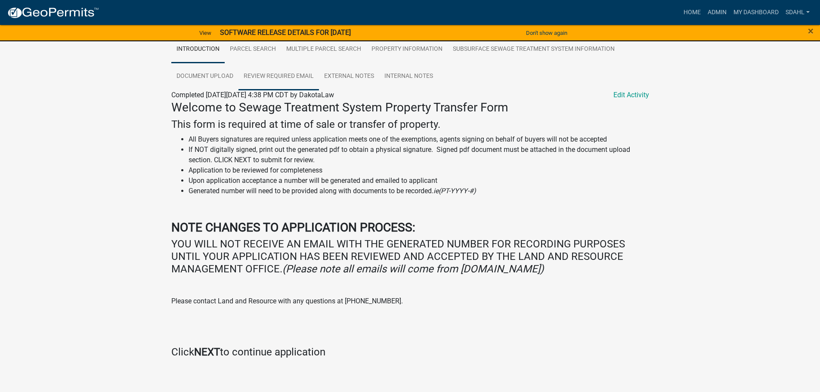
click at [303, 78] on link "Review Required Email" at bounding box center [279, 77] width 81 height 28
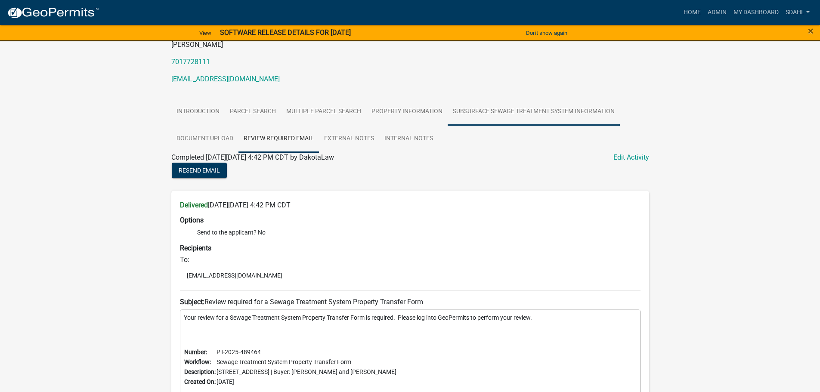
scroll to position [96, 0]
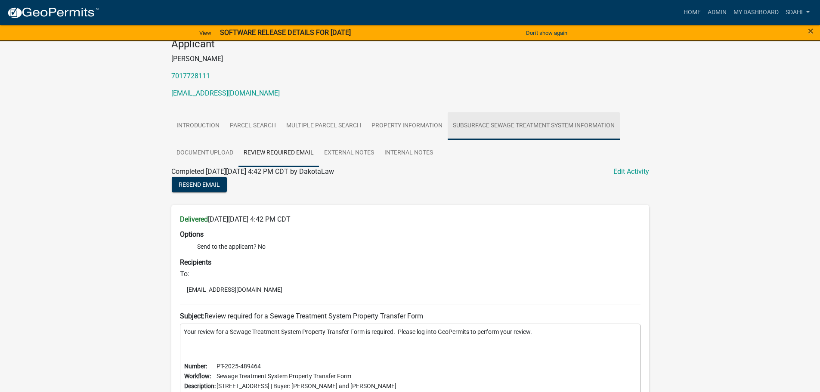
click at [514, 118] on link "Subsurface Sewage Treatment System Information" at bounding box center [534, 126] width 172 height 28
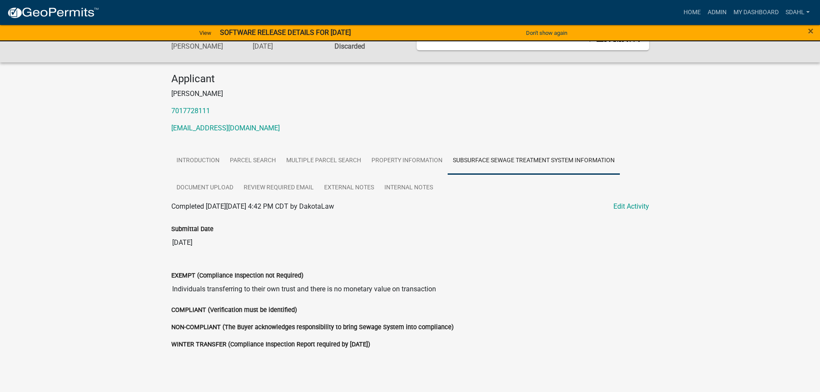
scroll to position [46, 0]
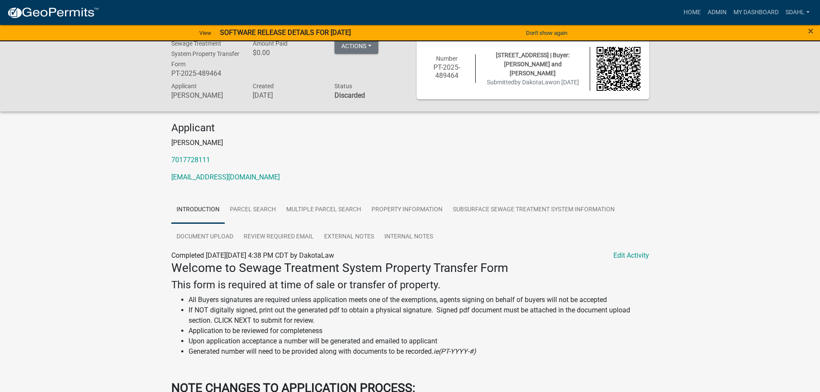
scroll to position [9, 0]
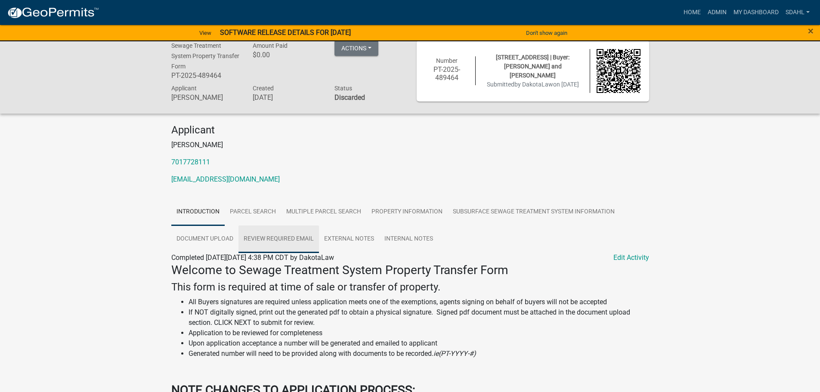
click at [288, 242] on link "Review Required Email" at bounding box center [279, 240] width 81 height 28
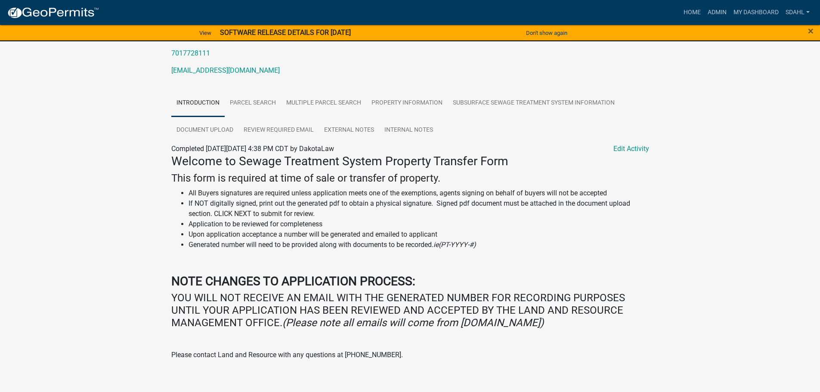
scroll to position [96, 0]
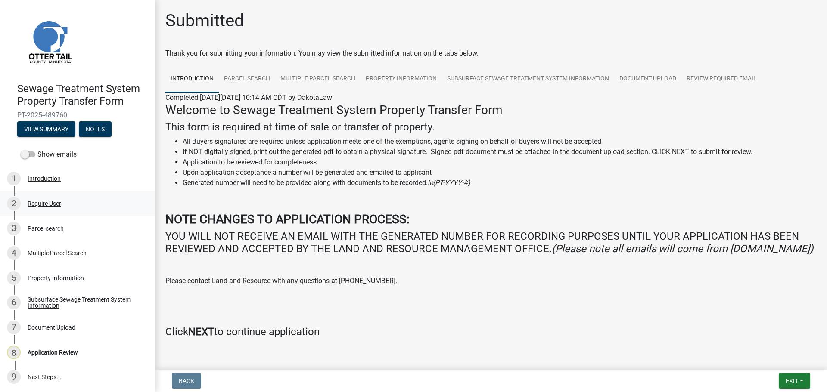
click at [41, 204] on div "Require User" at bounding box center [45, 204] width 34 height 6
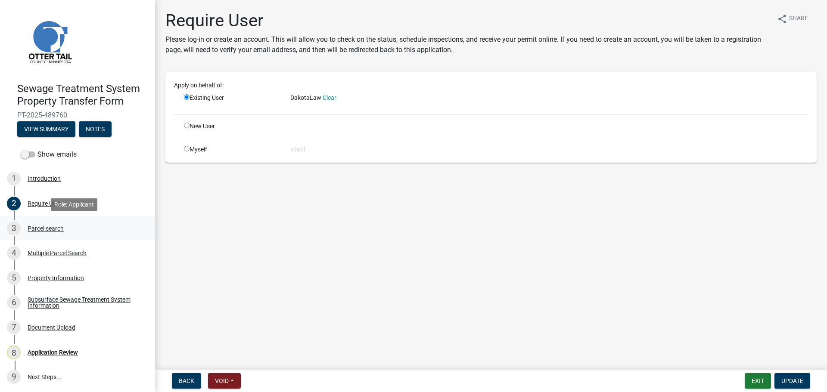
click at [48, 233] on div "3 Parcel search" at bounding box center [74, 229] width 134 height 14
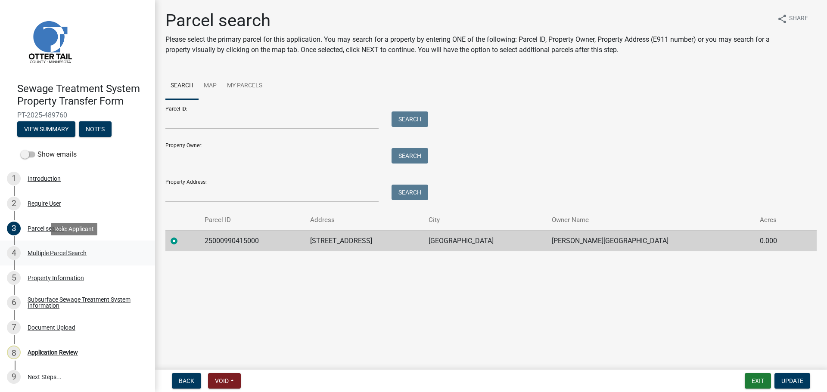
click at [47, 255] on div "Multiple Parcel Search" at bounding box center [57, 253] width 59 height 6
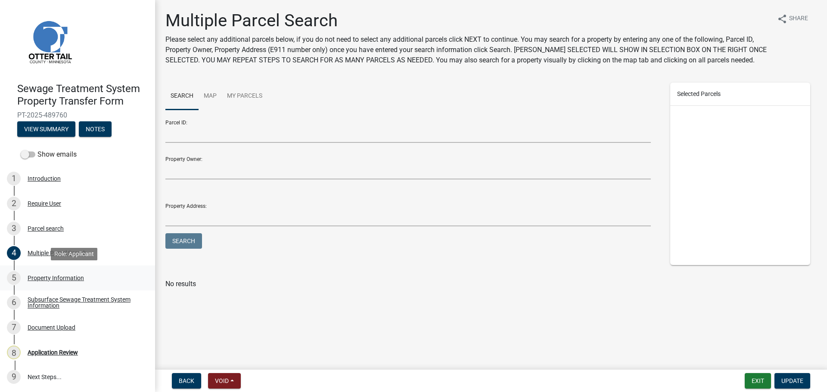
click at [47, 278] on div "Property Information" at bounding box center [56, 278] width 56 height 6
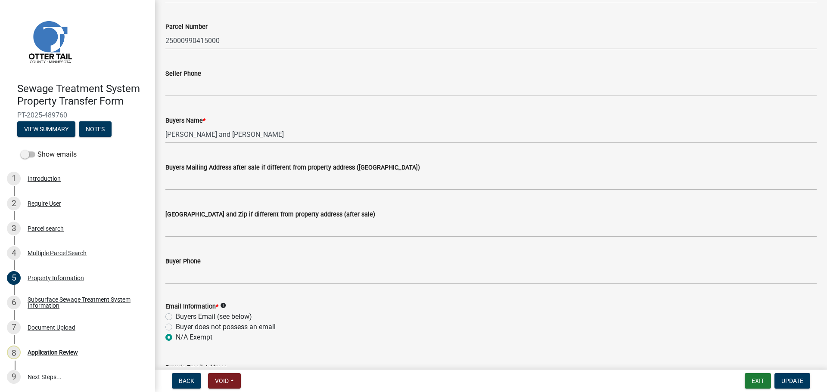
scroll to position [86, 0]
click at [48, 300] on div "Subsurface Sewage Treatment System Information" at bounding box center [85, 303] width 114 height 12
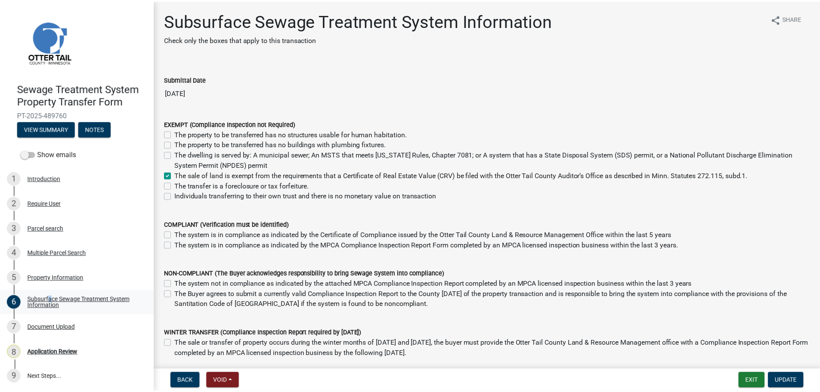
scroll to position [1, 0]
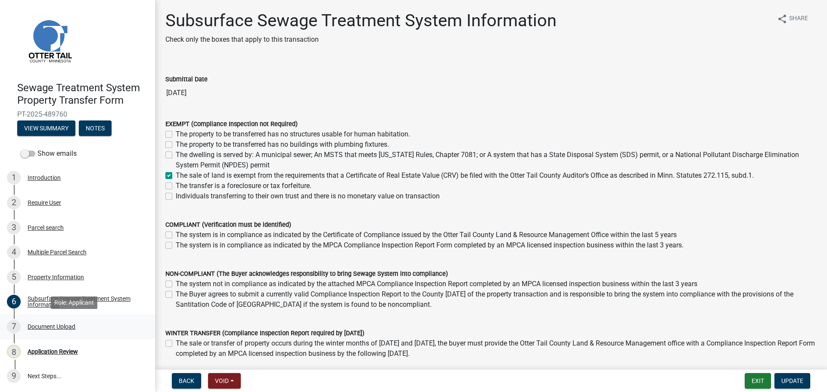
click at [44, 326] on div "Document Upload" at bounding box center [52, 327] width 48 height 6
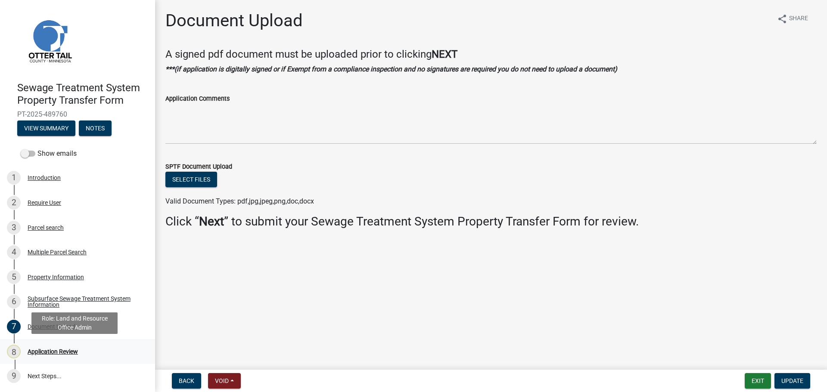
click at [53, 353] on div "Application Review" at bounding box center [53, 352] width 50 height 6
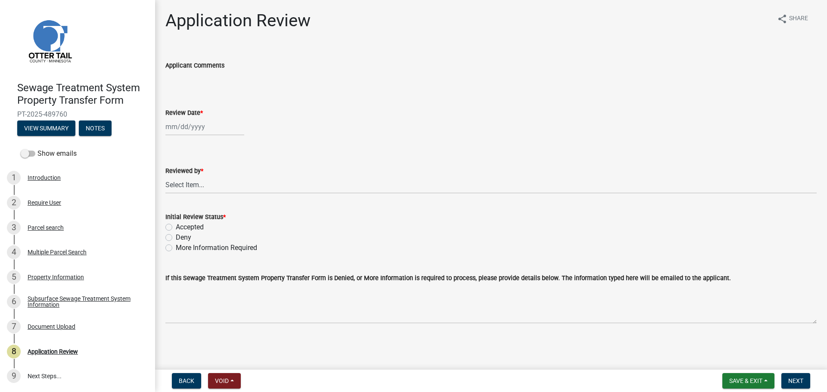
select select "10"
select select "2025"
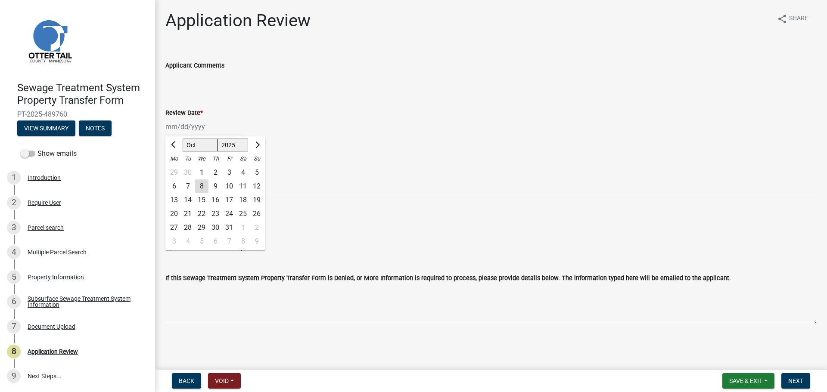
click at [196, 129] on div "Jan Feb Mar Apr May Jun Jul Aug Sep Oct Nov Dec 1525 1526 1527 1528 1529 1530 1…" at bounding box center [204, 127] width 79 height 18
click at [204, 187] on div "8" at bounding box center [202, 187] width 14 height 14
type input "[DATE]"
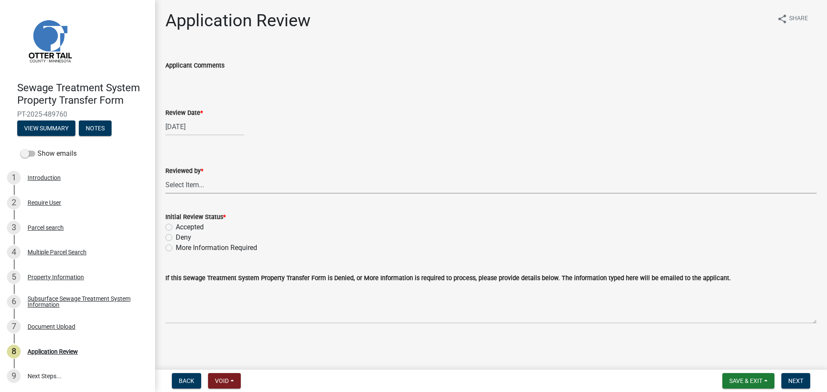
click at [204, 187] on select "Select Item... [PERSON_NAME] [PERSON_NAME] [PERSON_NAME] [PERSON_NAME] [PERSON_…" at bounding box center [490, 185] width 651 height 18
click at [165, 176] on select "Select Item... [PERSON_NAME] [PERSON_NAME] [PERSON_NAME] [PERSON_NAME] [PERSON_…" at bounding box center [490, 185] width 651 height 18
select select "67745ee8-7159-4960-80f9-a638286b467c"
click at [189, 226] on label "Accepted" at bounding box center [190, 227] width 28 height 10
click at [181, 226] on input "Accepted" at bounding box center [179, 225] width 6 height 6
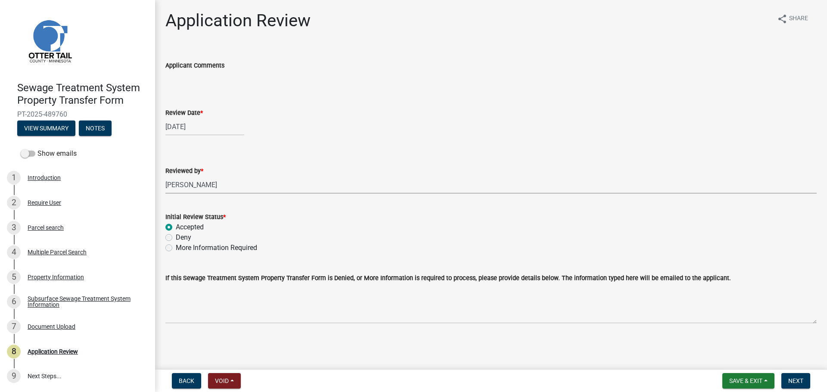
radio input "true"
click at [797, 378] on span "Next" at bounding box center [795, 381] width 15 height 7
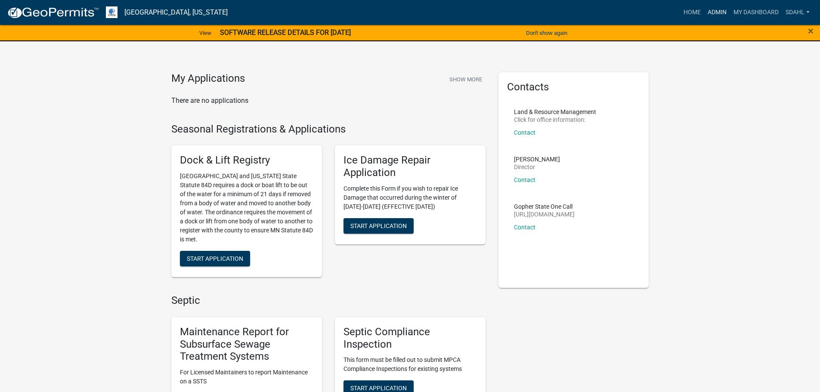
click at [711, 13] on link "Admin" at bounding box center [718, 12] width 26 height 16
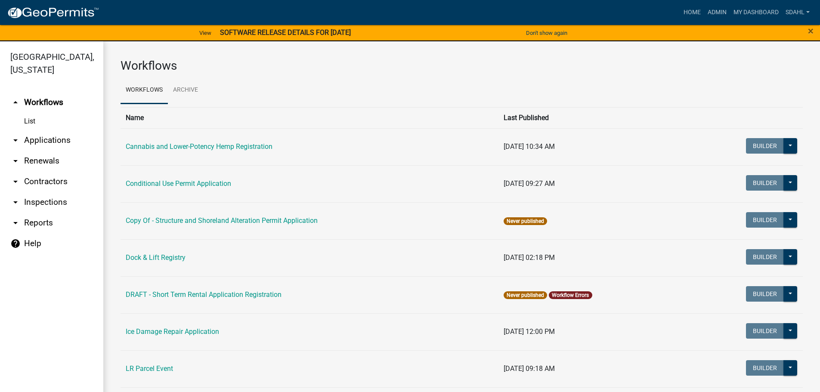
click at [63, 141] on link "arrow_drop_down Applications" at bounding box center [51, 140] width 103 height 21
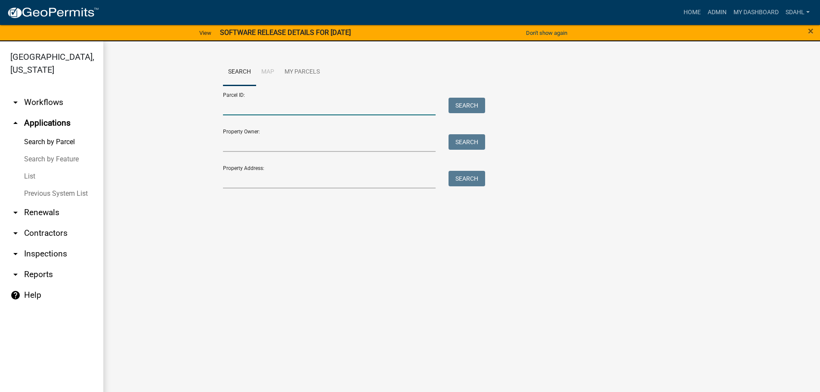
click at [283, 109] on input "Parcel ID:" at bounding box center [329, 107] width 213 height 18
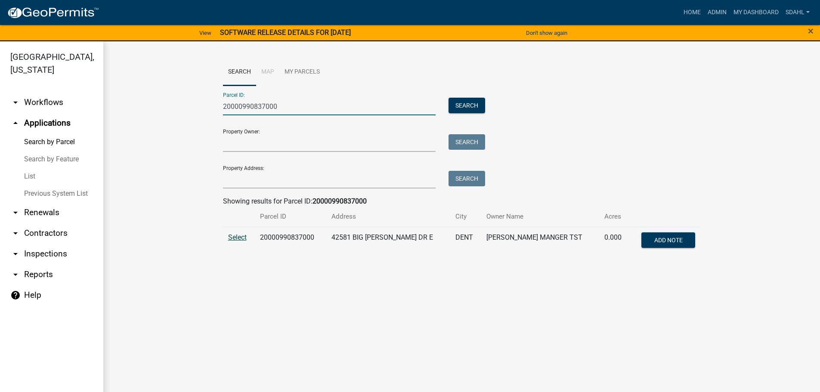
type input "20000990837000"
click at [236, 239] on span "Select" at bounding box center [237, 237] width 19 height 8
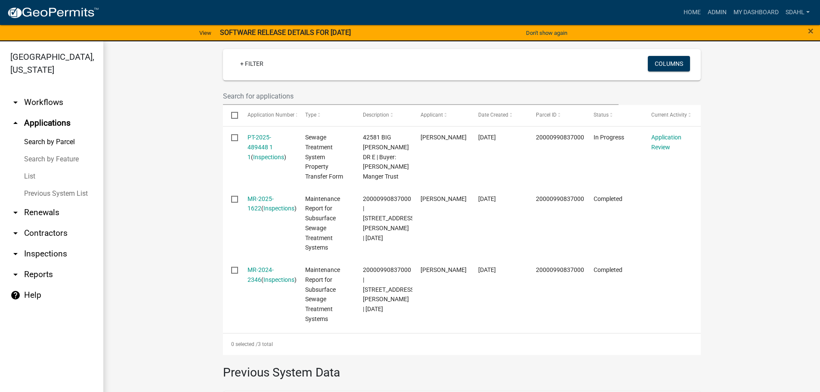
scroll to position [258, 0]
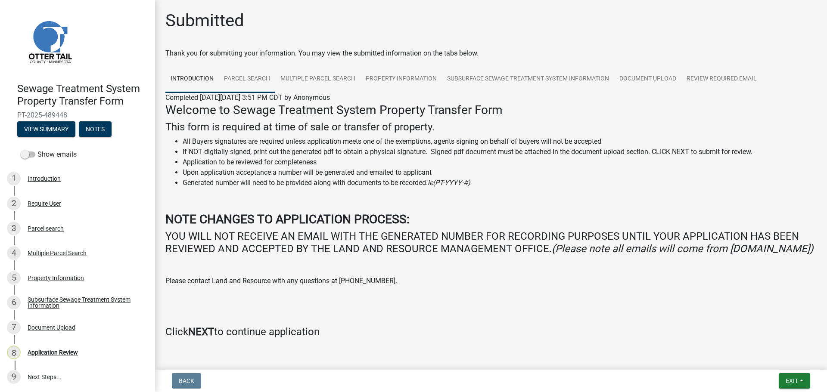
click at [241, 79] on link "Parcel search" at bounding box center [247, 79] width 56 height 28
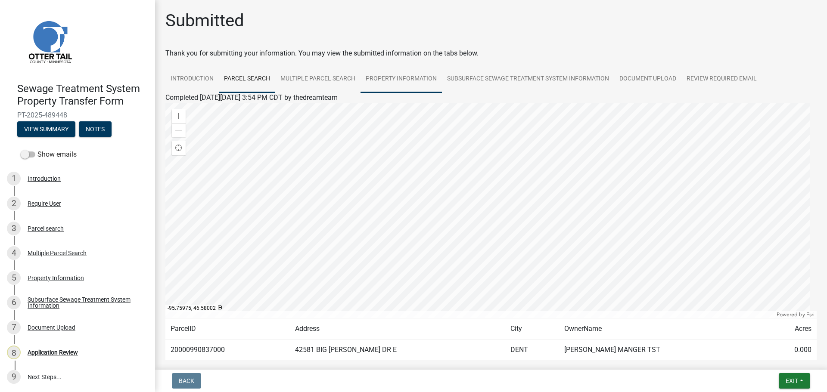
click at [394, 75] on link "Property Information" at bounding box center [400, 79] width 81 height 28
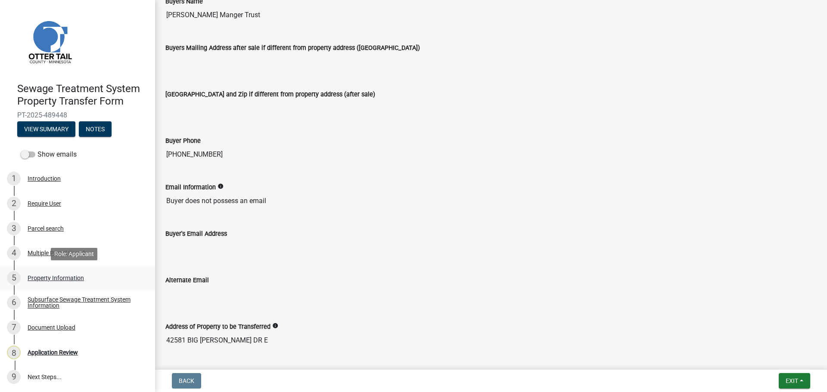
scroll to position [1, 0]
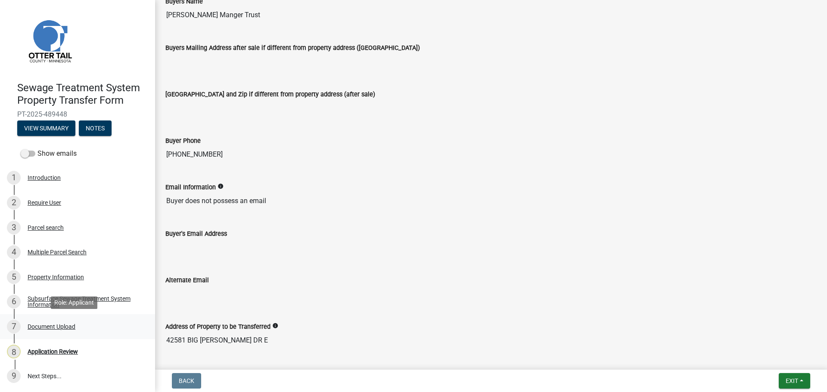
click at [53, 326] on div "Document Upload" at bounding box center [52, 327] width 48 height 6
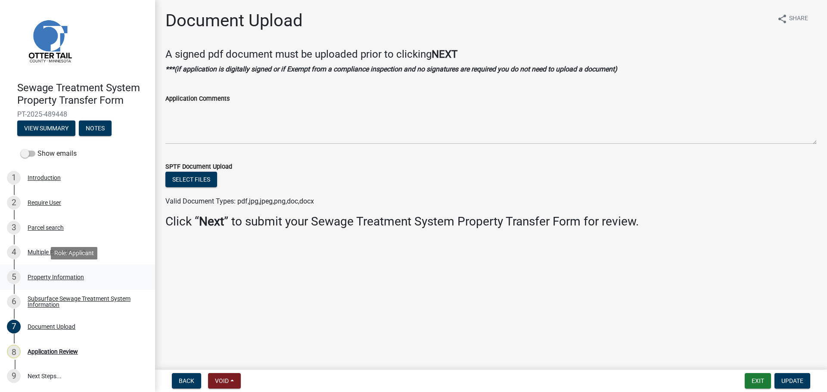
click at [40, 278] on div "Property Information" at bounding box center [56, 277] width 56 height 6
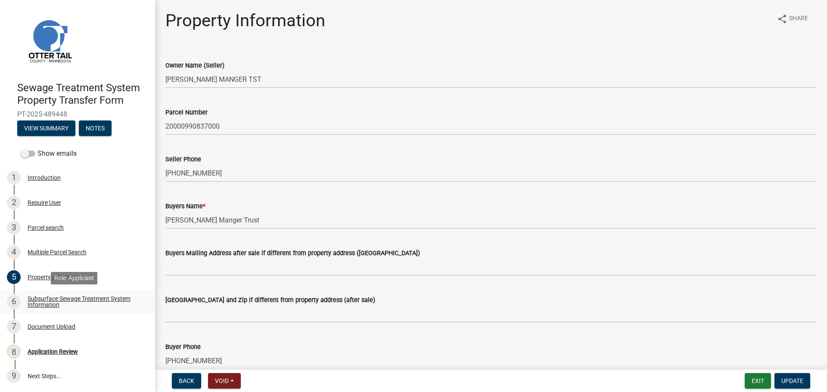
click at [48, 300] on div "Subsurface Sewage Treatment System Information" at bounding box center [85, 302] width 114 height 12
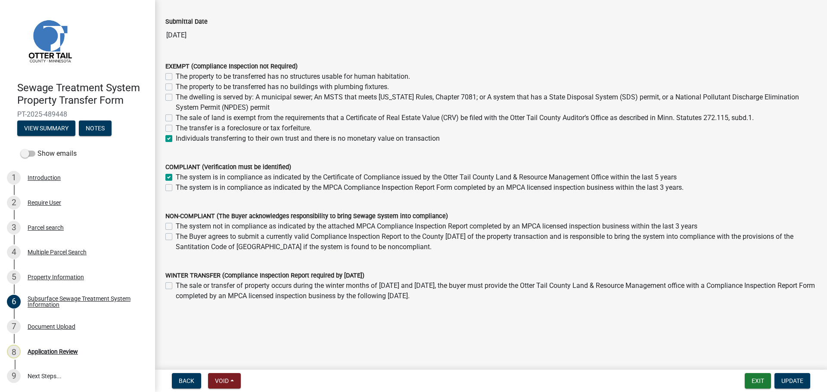
scroll to position [62, 0]
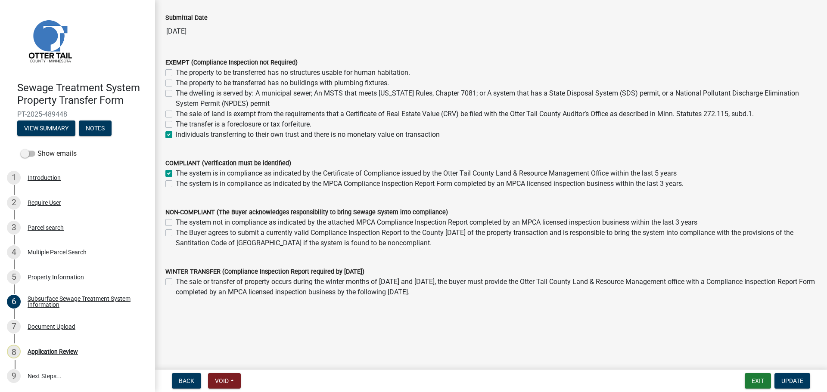
click at [176, 174] on label "The system is in compliance as indicated by the Certificate of Compliance issue…" at bounding box center [426, 173] width 501 height 10
click at [176, 174] on input "The system is in compliance as indicated by the Certificate of Compliance issue…" at bounding box center [179, 171] width 6 height 6
checkbox input "false"
click at [176, 113] on label "The sale of land is exempt from the requirements that a Certificate of Real Est…" at bounding box center [465, 114] width 578 height 10
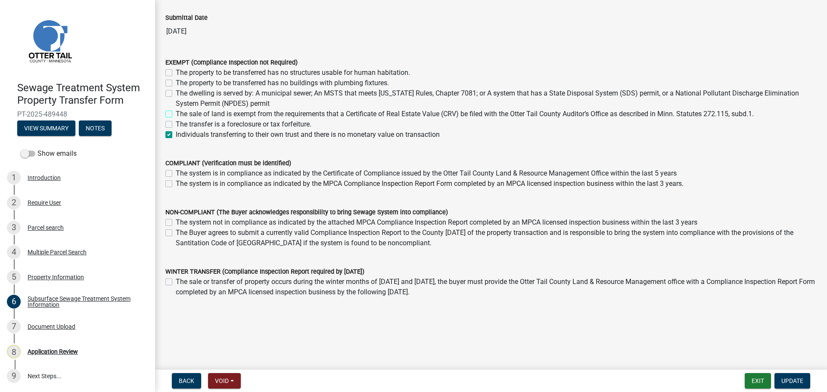
click at [176, 113] on input "The sale of land is exempt from the requirements that a Certificate of Real Est…" at bounding box center [179, 112] width 6 height 6
checkbox input "true"
checkbox input "false"
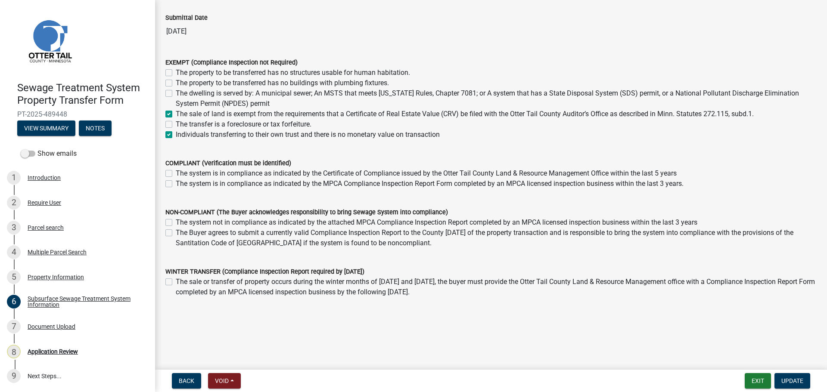
checkbox input "true"
checkbox input "false"
click at [176, 134] on label "Individuals transferring to their own trust and there is no monetary value on t…" at bounding box center [308, 135] width 264 height 10
click at [176, 134] on input "Individuals transferring to their own trust and there is no monetary value on t…" at bounding box center [179, 133] width 6 height 6
checkbox input "false"
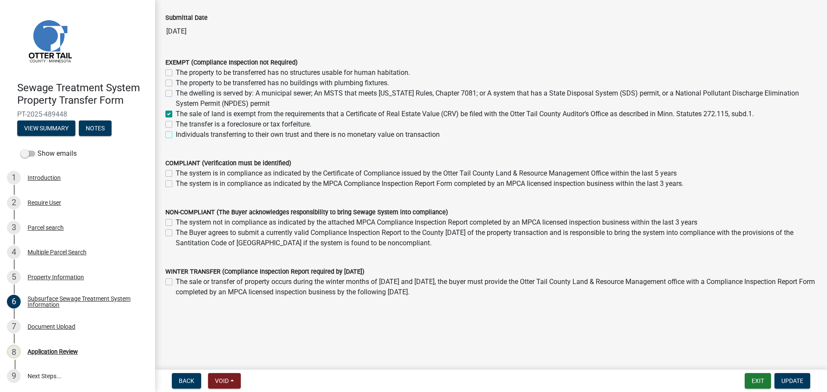
checkbox input "false"
checkbox input "true"
checkbox input "false"
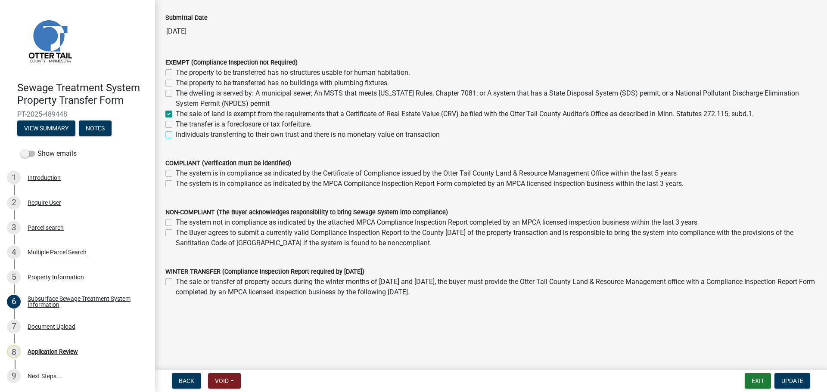
checkbox input "false"
click at [789, 379] on span "Update" at bounding box center [792, 381] width 22 height 7
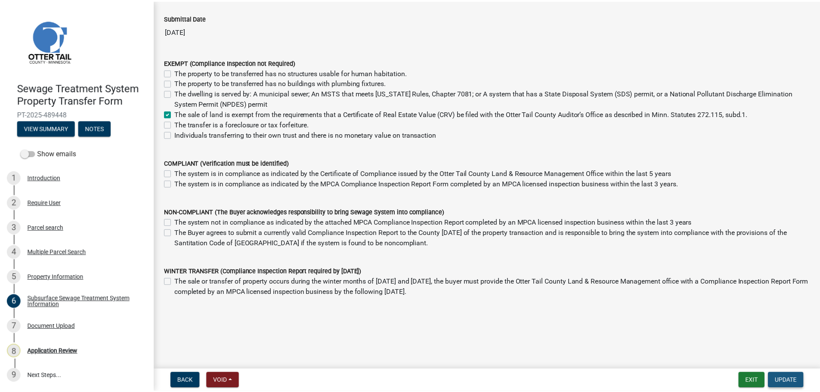
scroll to position [0, 0]
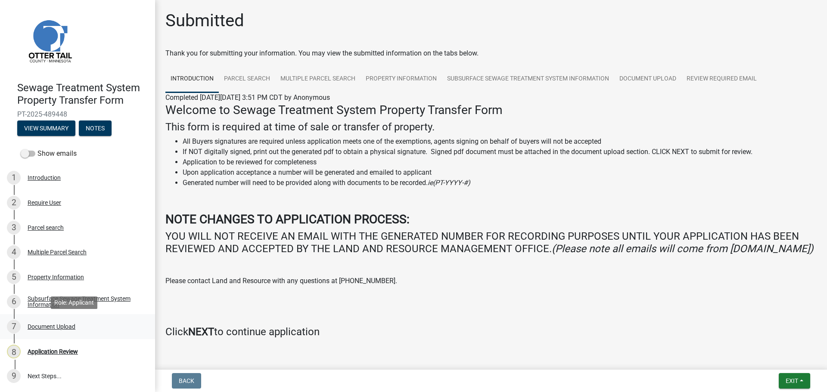
click at [57, 326] on div "Document Upload" at bounding box center [52, 327] width 48 height 6
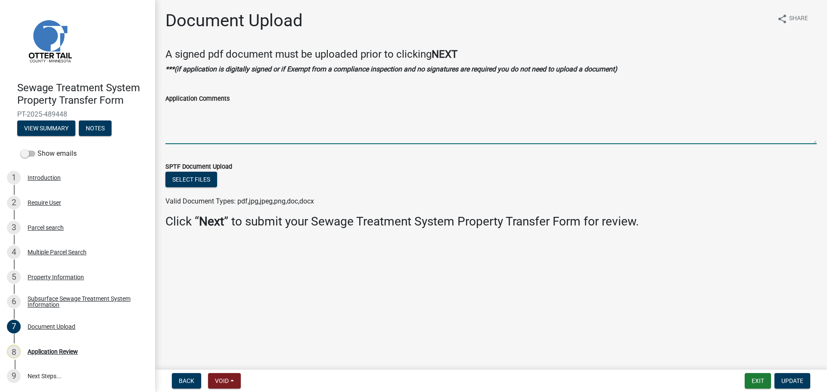
click at [247, 116] on textarea "Application Comments" at bounding box center [490, 124] width 651 height 40
type textarea "Corrective Deed"
click at [795, 377] on button "Update" at bounding box center [792, 381] width 36 height 16
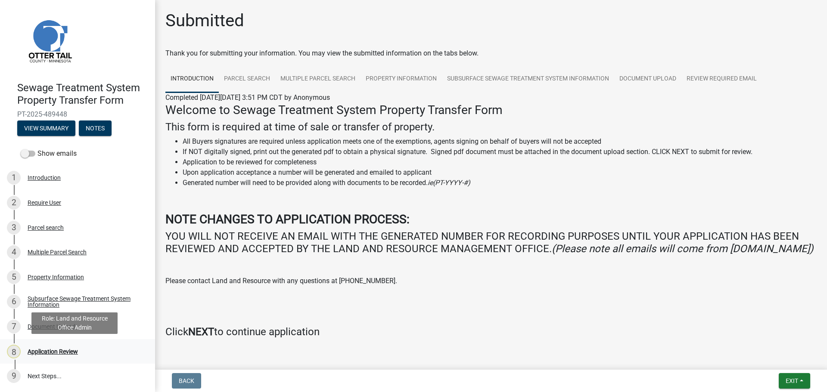
click at [49, 351] on div "Application Review" at bounding box center [53, 352] width 50 height 6
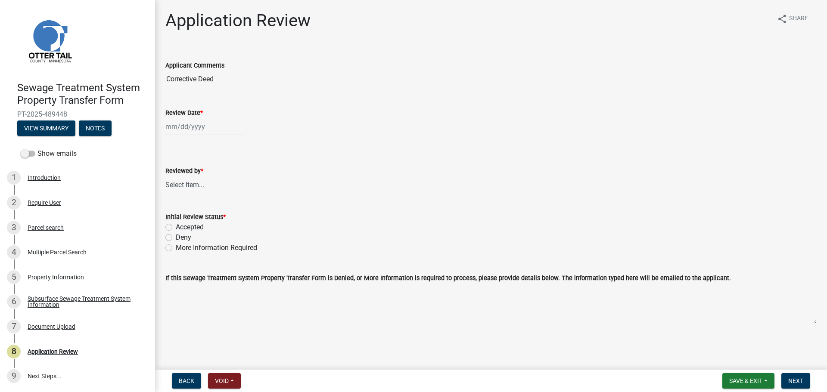
click at [196, 128] on div at bounding box center [204, 127] width 79 height 18
select select "10"
select select "2025"
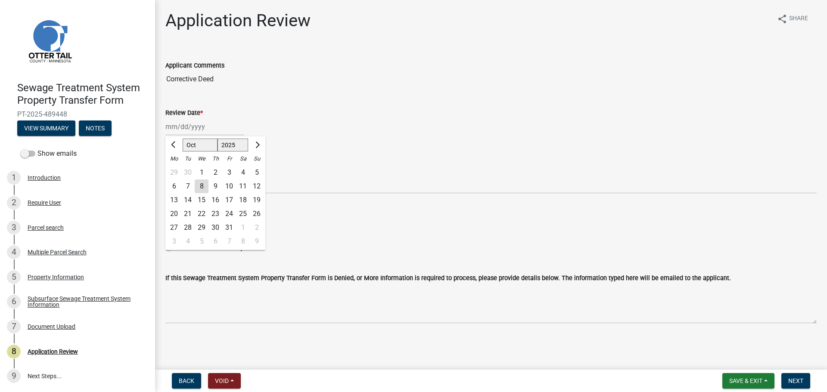
click at [203, 185] on div "8" at bounding box center [202, 187] width 14 height 14
type input "[DATE]"
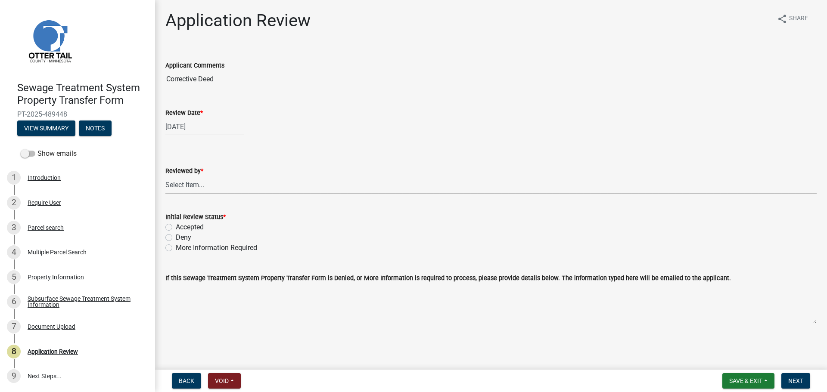
click at [205, 183] on select "Select Item... [PERSON_NAME] [PERSON_NAME] [PERSON_NAME] [PERSON_NAME] [PERSON_…" at bounding box center [490, 185] width 651 height 18
click at [165, 176] on select "Select Item... [PERSON_NAME] [PERSON_NAME] [PERSON_NAME] [PERSON_NAME] [PERSON_…" at bounding box center [490, 185] width 651 height 18
select select "67745ee8-7159-4960-80f9-a638286b467c"
click at [189, 222] on div "Initial Review Status *" at bounding box center [490, 217] width 651 height 10
click at [199, 227] on label "Accepted" at bounding box center [190, 227] width 28 height 10
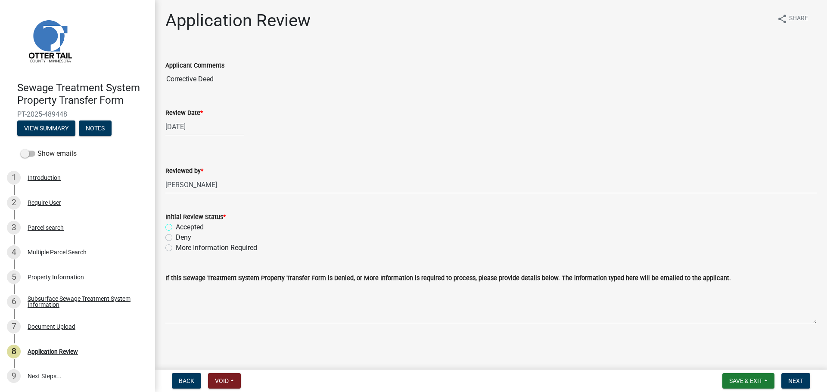
click at [181, 227] on input "Accepted" at bounding box center [179, 225] width 6 height 6
radio input "true"
click at [799, 381] on span "Next" at bounding box center [795, 381] width 15 height 7
